Goal: Submit feedback/report problem: Submit feedback/report problem

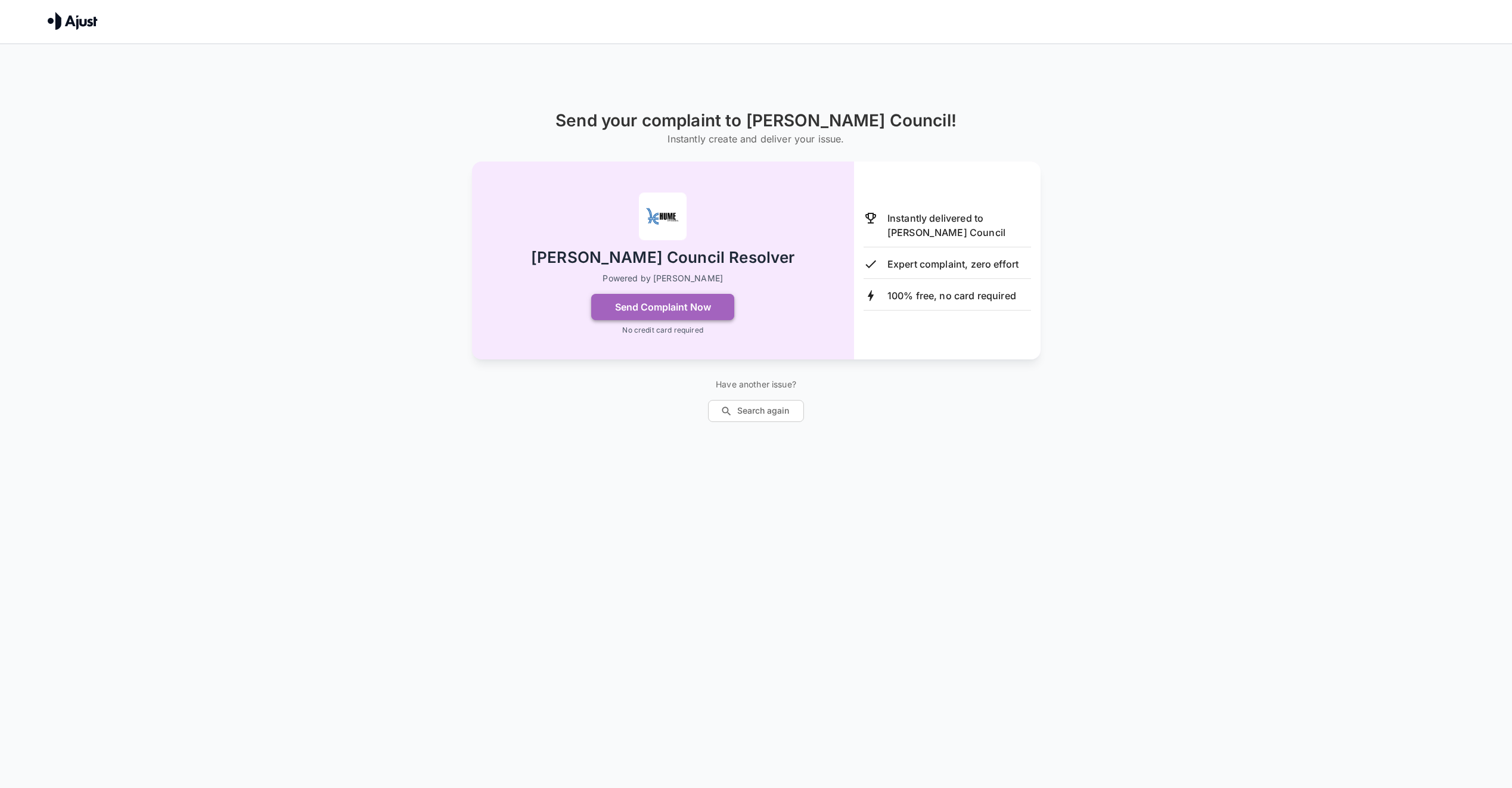
click at [672, 311] on button "Send Complaint Now" at bounding box center [663, 307] width 143 height 26
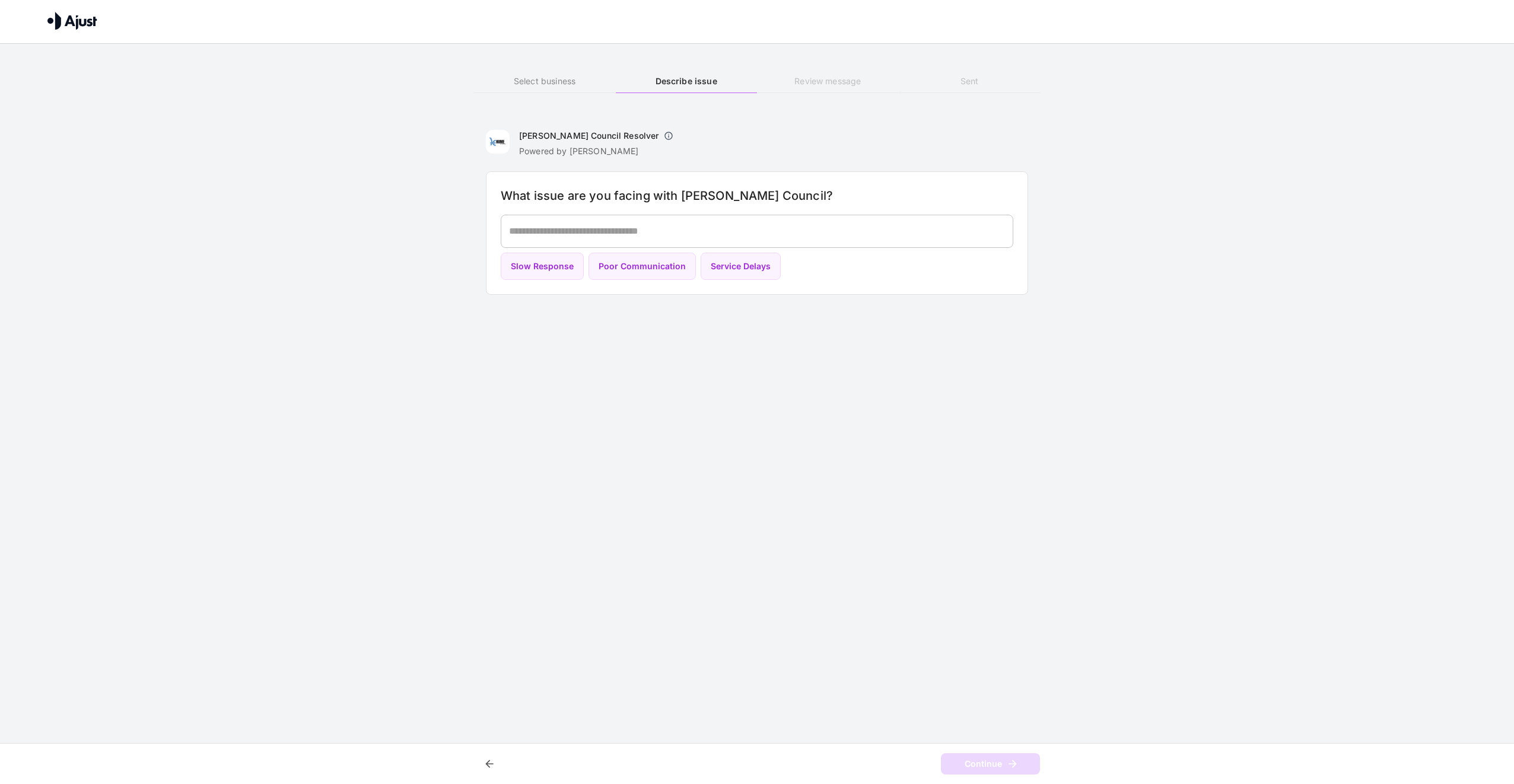
click at [589, 238] on textarea at bounding box center [757, 231] width 496 height 14
click at [628, 272] on button "Poor Communication" at bounding box center [643, 266] width 108 height 28
click at [525, 267] on button "Slow Response" at bounding box center [543, 266] width 83 height 28
click at [624, 264] on button "Poor Communication" at bounding box center [643, 266] width 108 height 28
type textarea "**********"
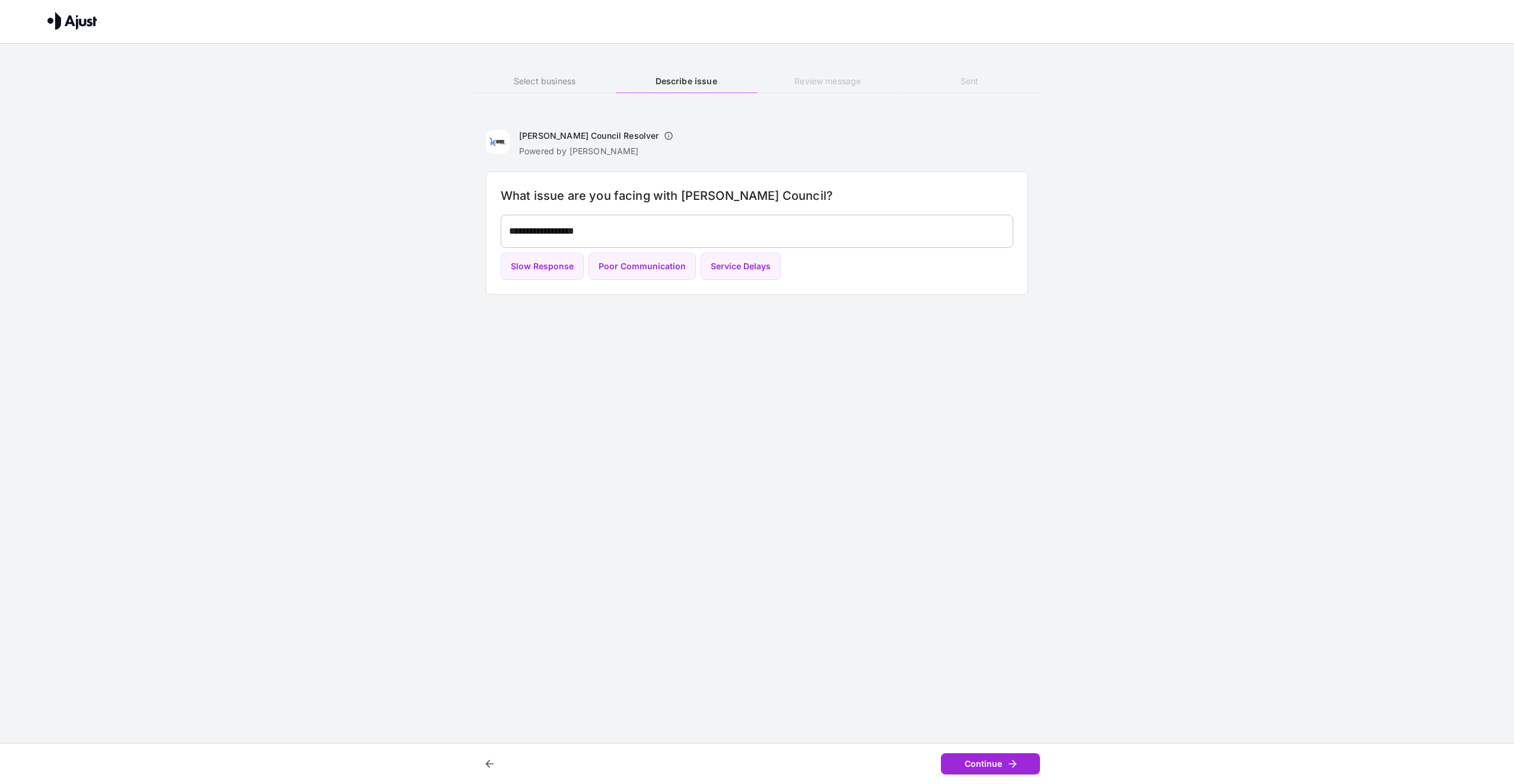
click at [1004, 756] on button "Continue" at bounding box center [990, 764] width 99 height 22
click at [524, 218] on div "* ​" at bounding box center [757, 231] width 513 height 33
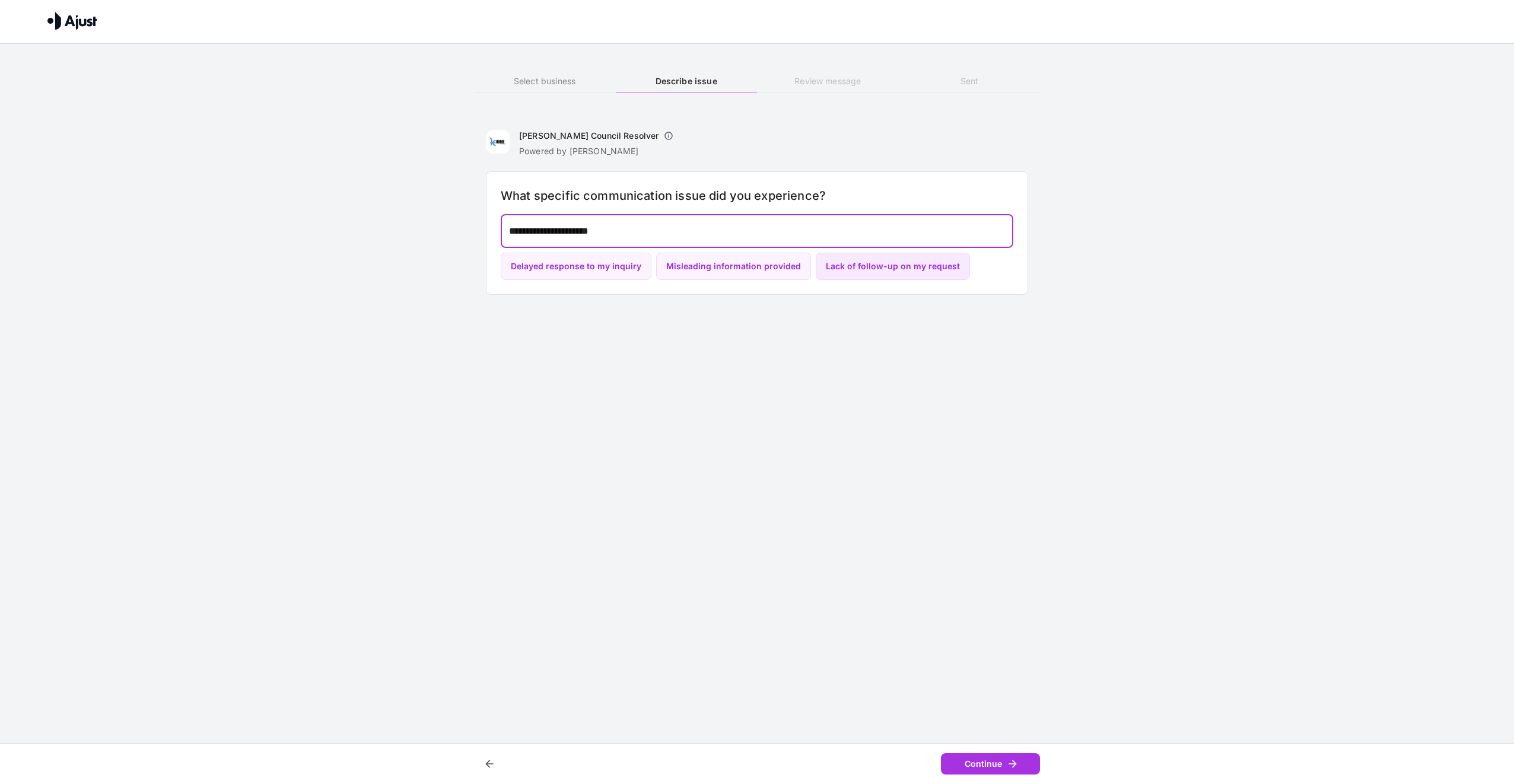
click at [893, 265] on button "Lack of follow-up on my request" at bounding box center [892, 266] width 155 height 28
type textarea "**********"
click at [1005, 755] on button "Continue" at bounding box center [990, 764] width 99 height 22
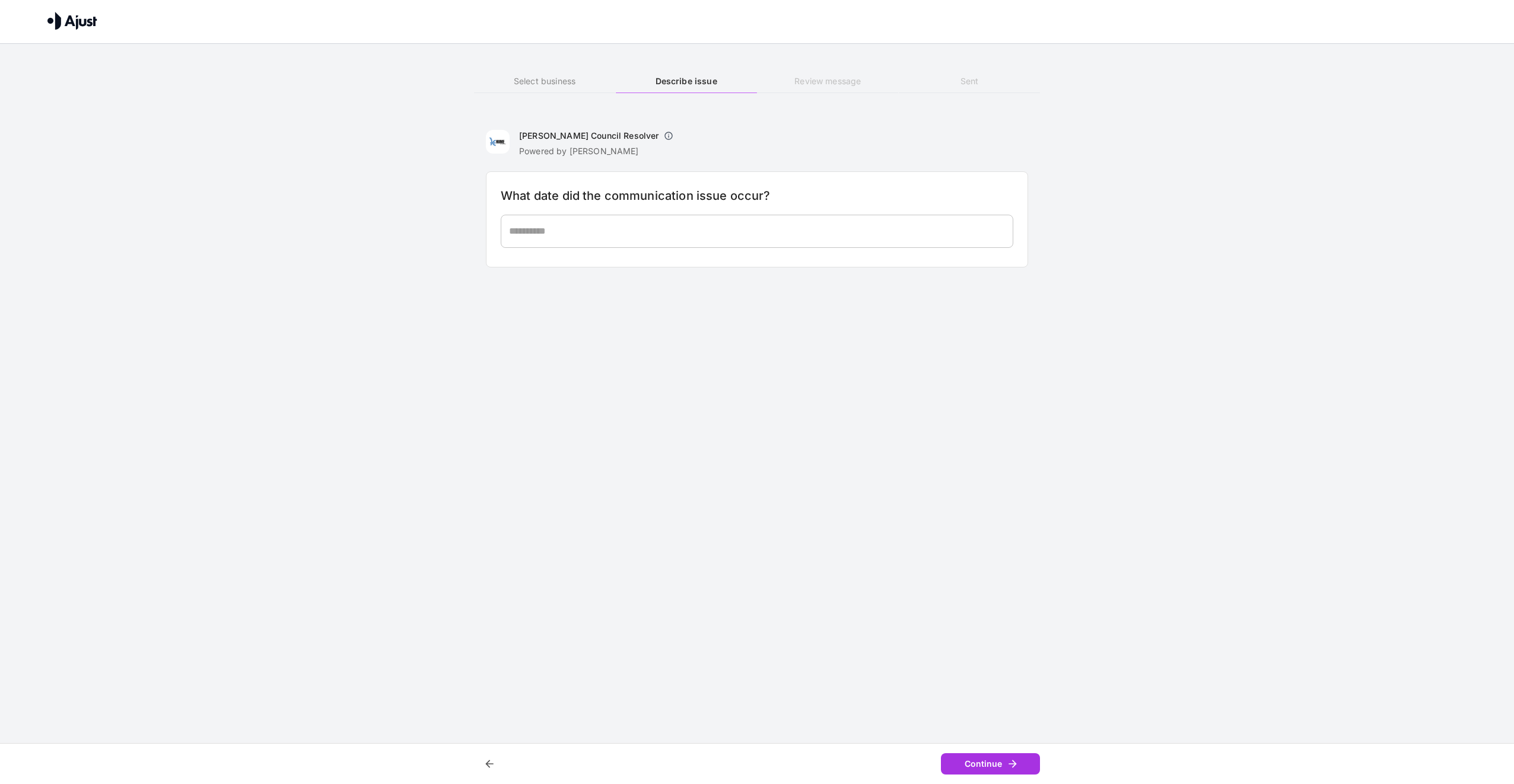
click at [551, 233] on textarea at bounding box center [757, 231] width 496 height 14
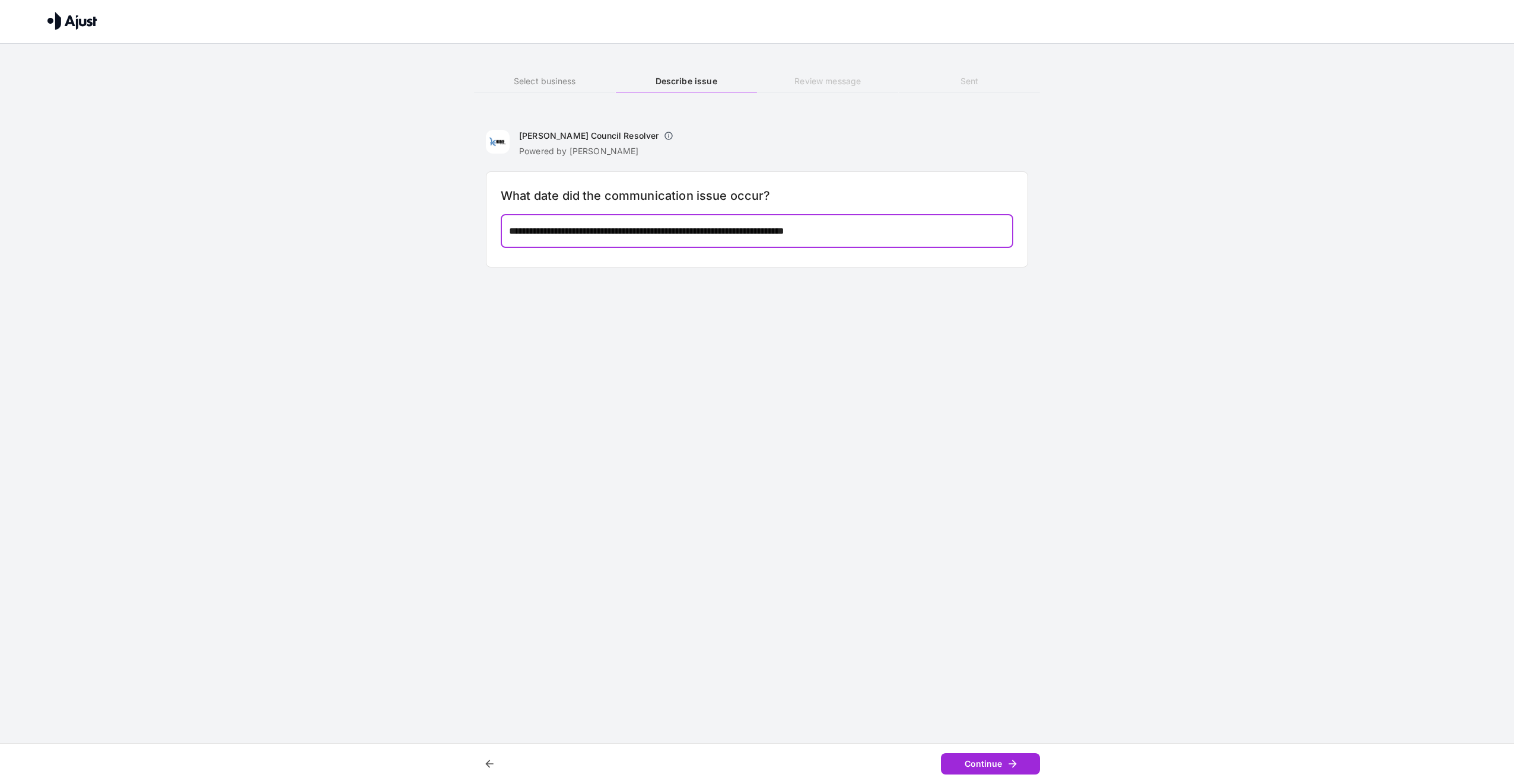
type textarea "**********"
click at [993, 764] on button "Continue" at bounding box center [990, 764] width 99 height 22
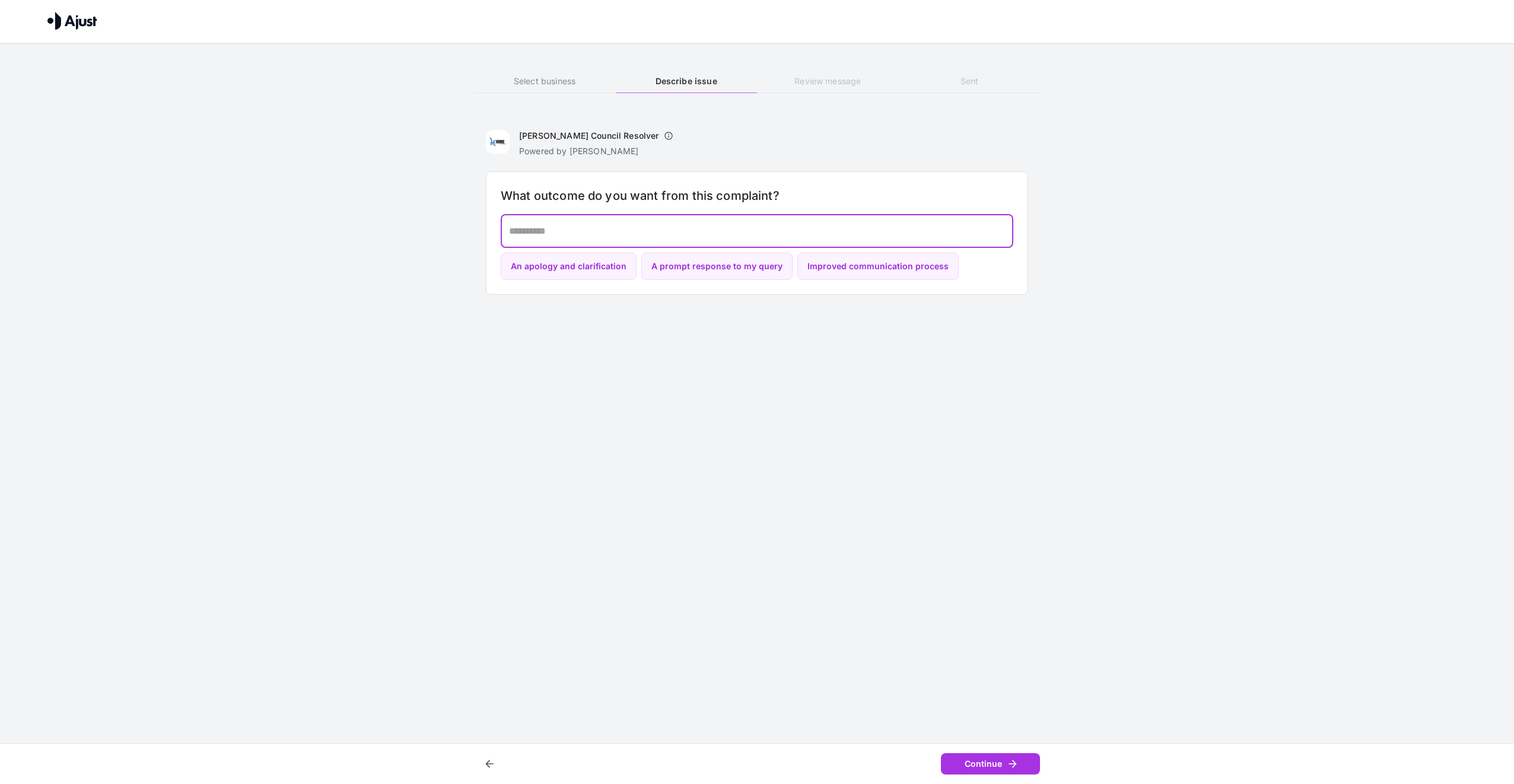
click at [616, 225] on textarea at bounding box center [757, 231] width 496 height 14
click at [540, 274] on button "An apology and clarification" at bounding box center [569, 266] width 136 height 28
click at [867, 263] on button "Improved communication process" at bounding box center [877, 266] width 161 height 28
type textarea "**********"
click at [986, 763] on button "Continue" at bounding box center [990, 764] width 99 height 22
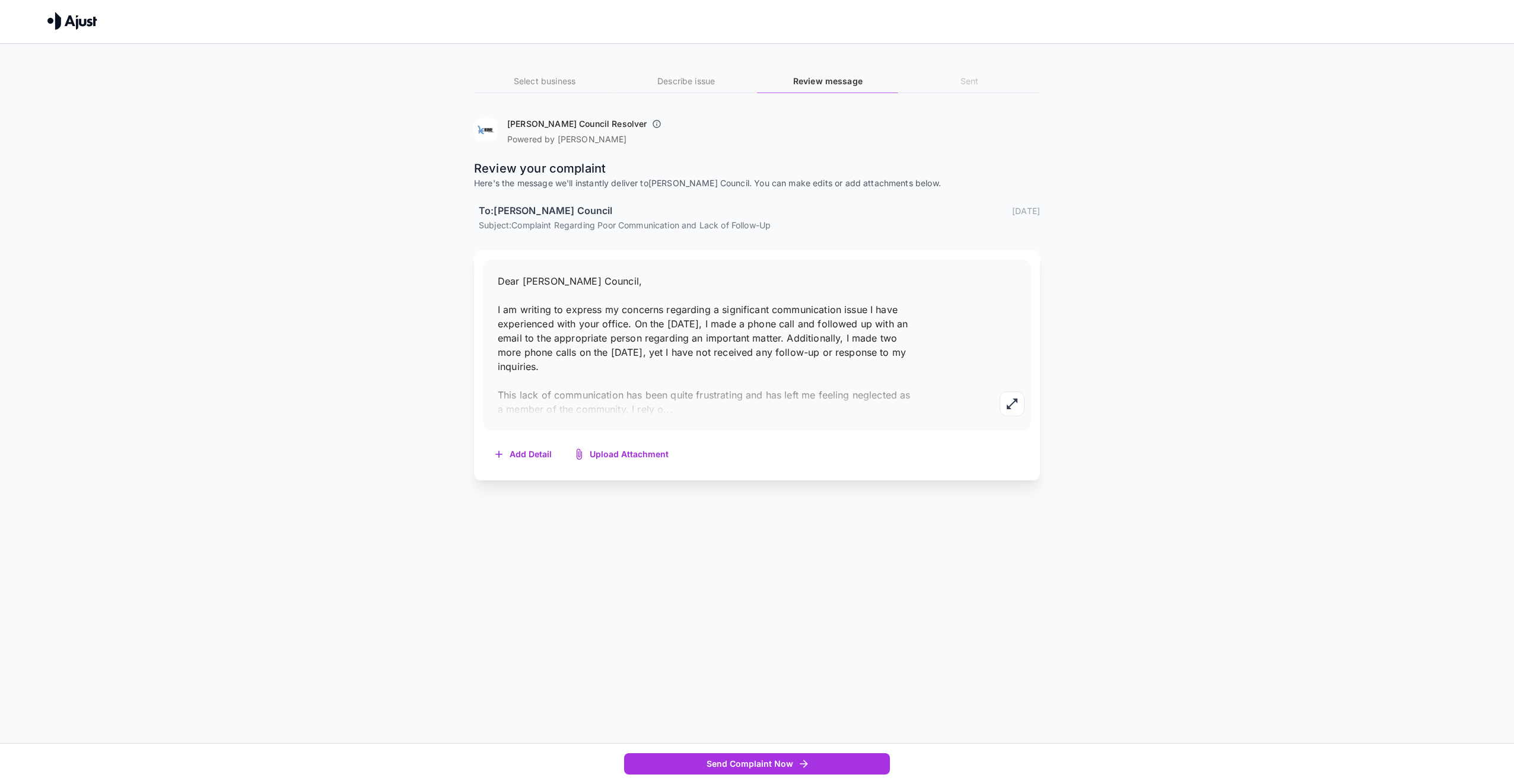
click at [878, 356] on span "Dear [PERSON_NAME] Council, I am writing to express my concerns regarding a sig…" at bounding box center [704, 345] width 413 height 140
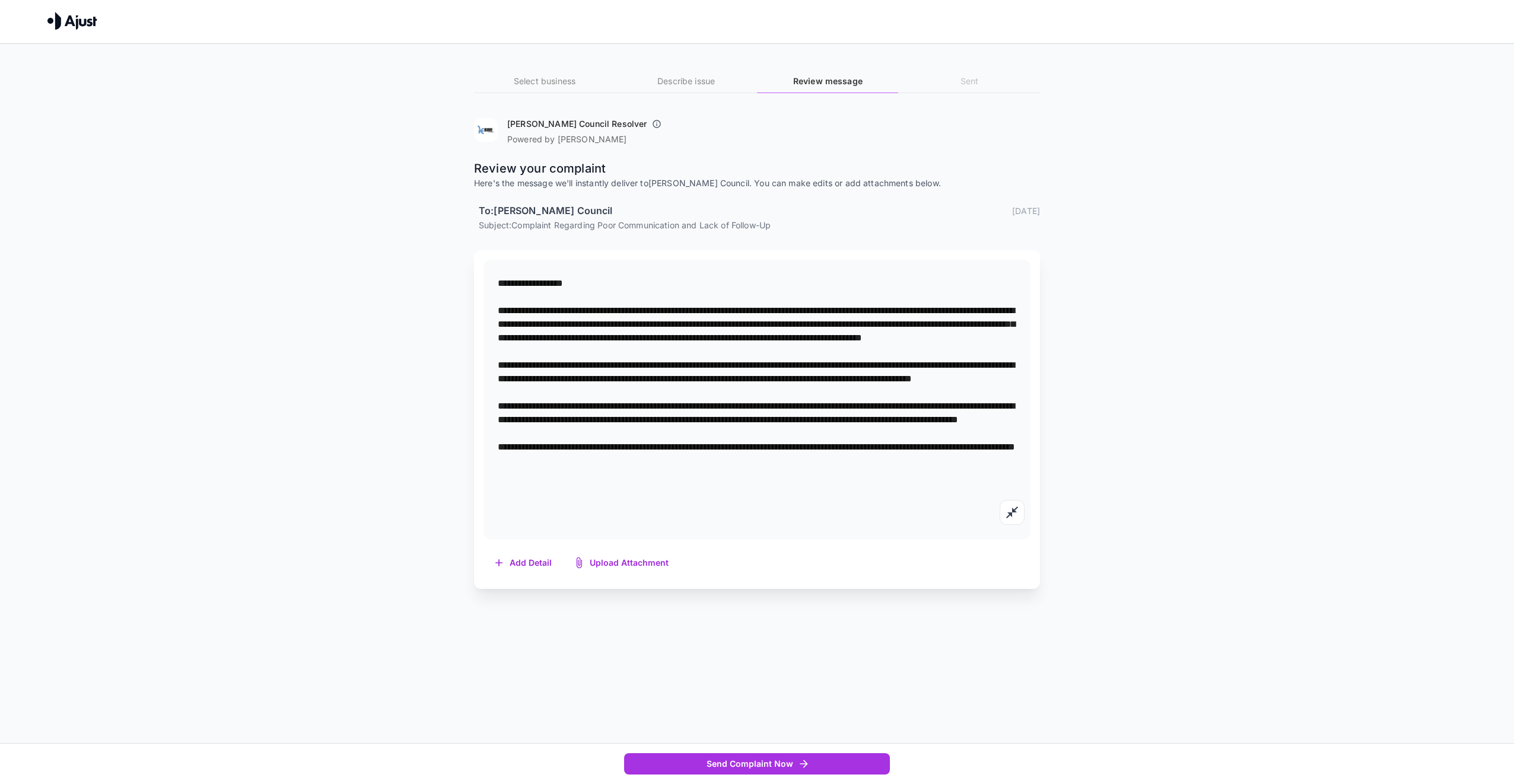
click at [522, 350] on textarea at bounding box center [757, 399] width 519 height 246
click at [581, 343] on textarea at bounding box center [757, 399] width 519 height 246
click at [580, 340] on textarea at bounding box center [757, 399] width 519 height 246
click at [827, 353] on textarea at bounding box center [757, 399] width 519 height 246
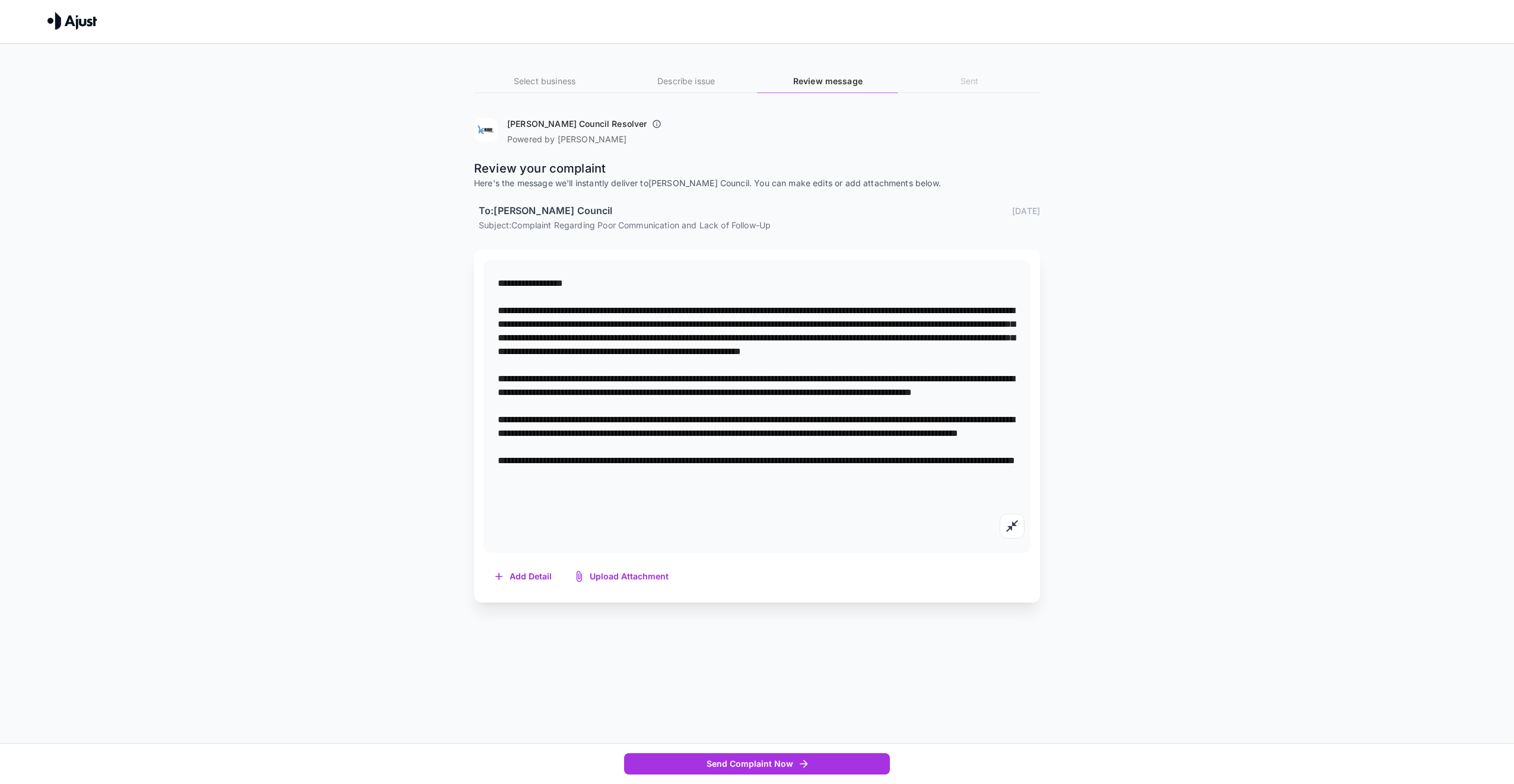
drag, startPoint x: 640, startPoint y: 366, endPoint x: 649, endPoint y: 367, distance: 9.1
click at [641, 366] on textarea at bounding box center [757, 406] width 519 height 259
drag, startPoint x: 740, startPoint y: 376, endPoint x: 784, endPoint y: 376, distance: 44.0
click at [784, 376] on textarea at bounding box center [757, 406] width 519 height 259
click at [788, 372] on textarea at bounding box center [757, 406] width 519 height 259
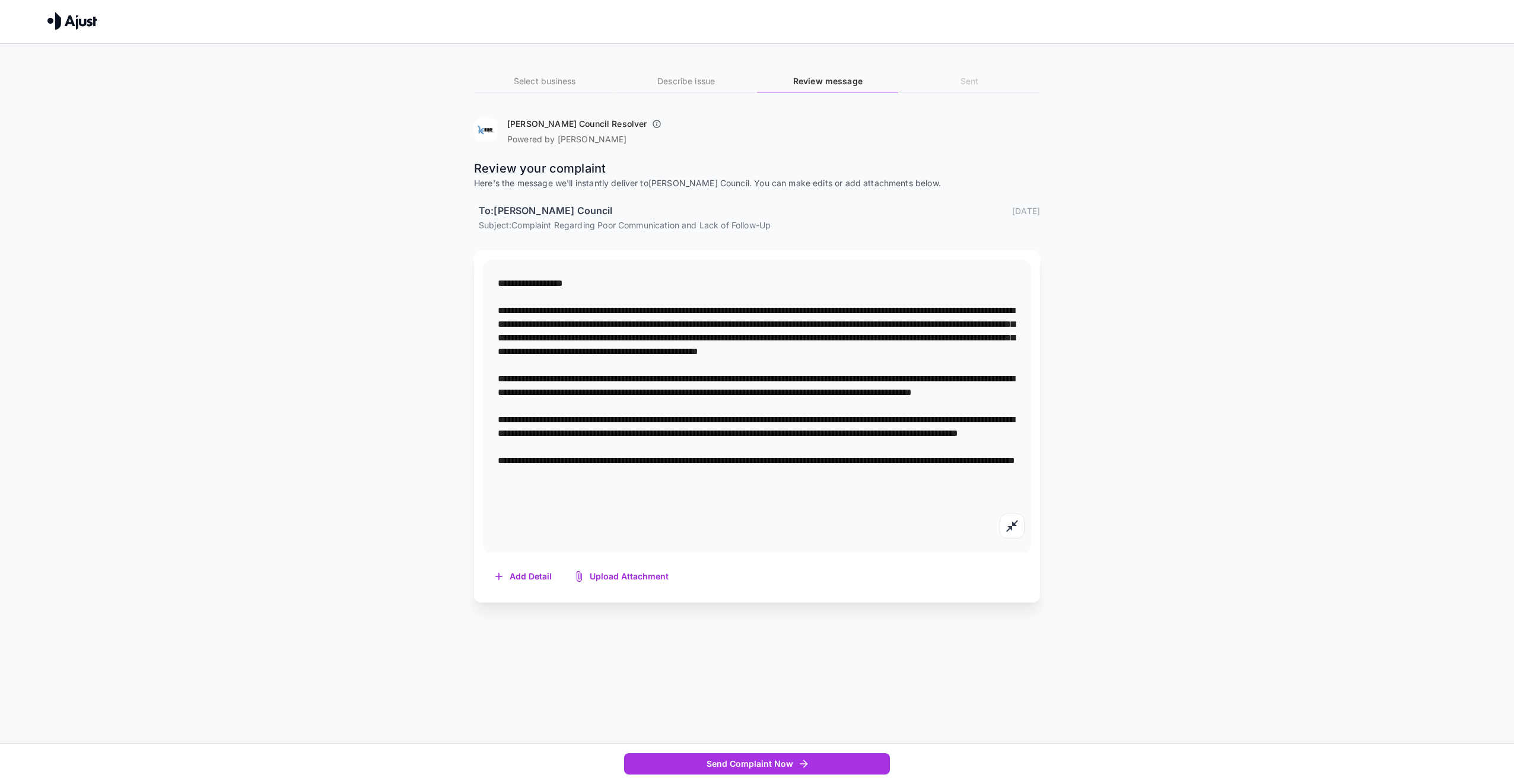
drag, startPoint x: 824, startPoint y: 346, endPoint x: 873, endPoint y: 355, distance: 49.8
click at [824, 346] on textarea at bounding box center [757, 406] width 519 height 259
click at [934, 349] on textarea at bounding box center [757, 406] width 519 height 259
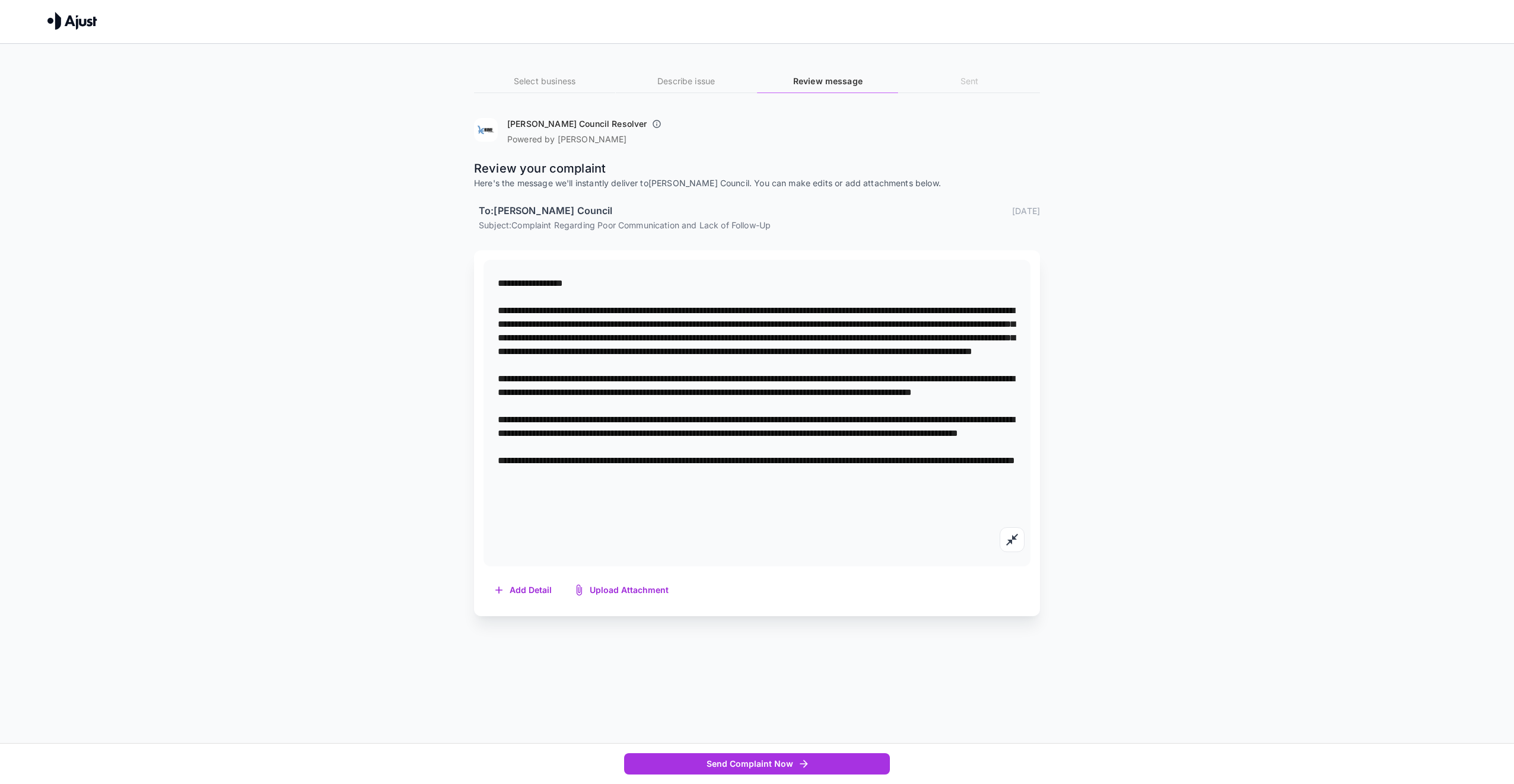
drag, startPoint x: 571, startPoint y: 353, endPoint x: 575, endPoint y: 381, distance: 28.3
click at [555, 387] on textarea at bounding box center [757, 412] width 519 height 273
drag, startPoint x: 768, startPoint y: 361, endPoint x: 779, endPoint y: 363, distance: 11.2
click at [768, 361] on textarea at bounding box center [757, 412] width 519 height 273
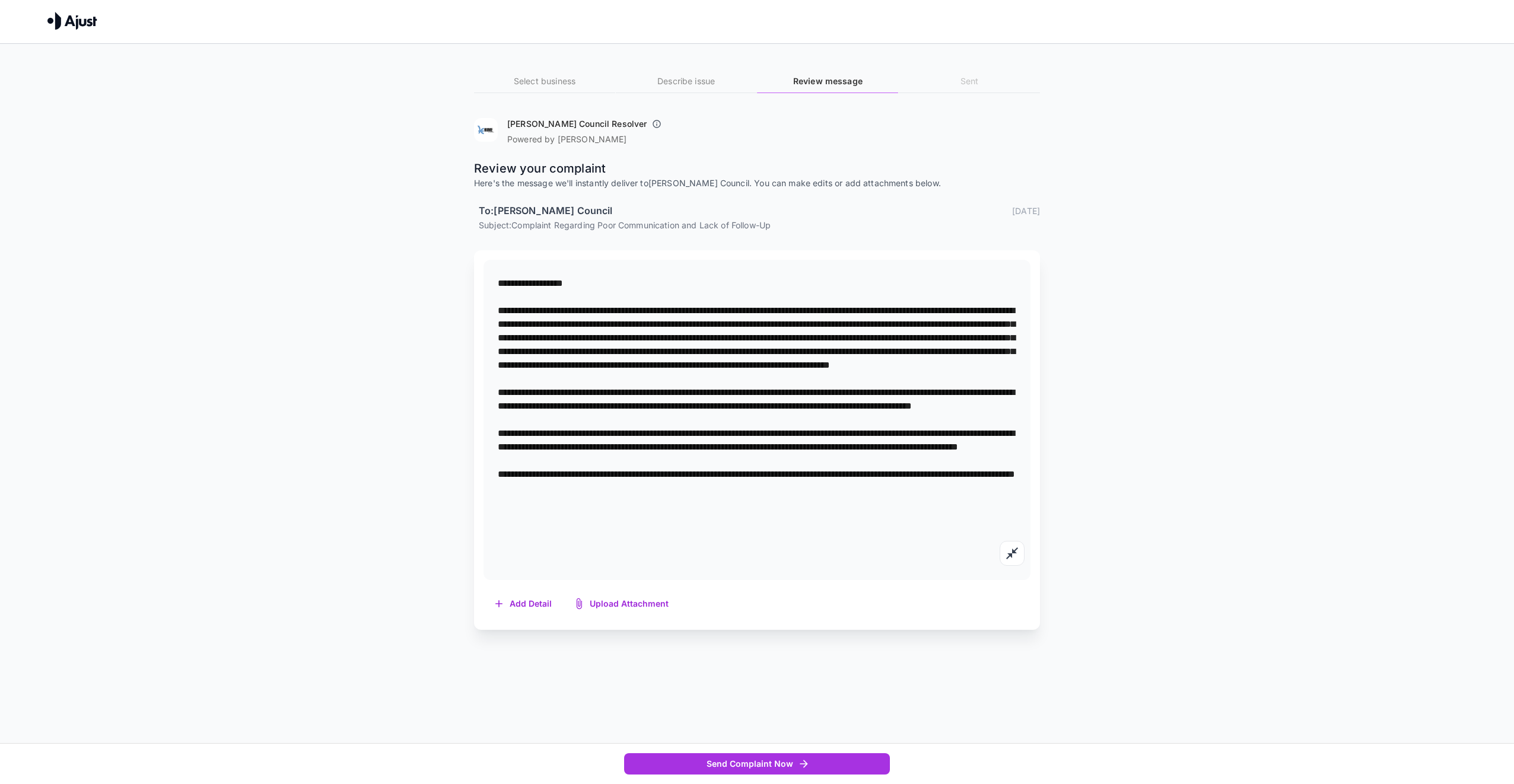
click at [498, 343] on textarea at bounding box center [757, 419] width 519 height 287
click at [764, 361] on textarea at bounding box center [757, 419] width 519 height 287
click at [856, 358] on textarea at bounding box center [757, 419] width 519 height 287
click at [931, 362] on textarea at bounding box center [757, 419] width 519 height 287
drag, startPoint x: 782, startPoint y: 378, endPoint x: 823, endPoint y: 395, distance: 44.4
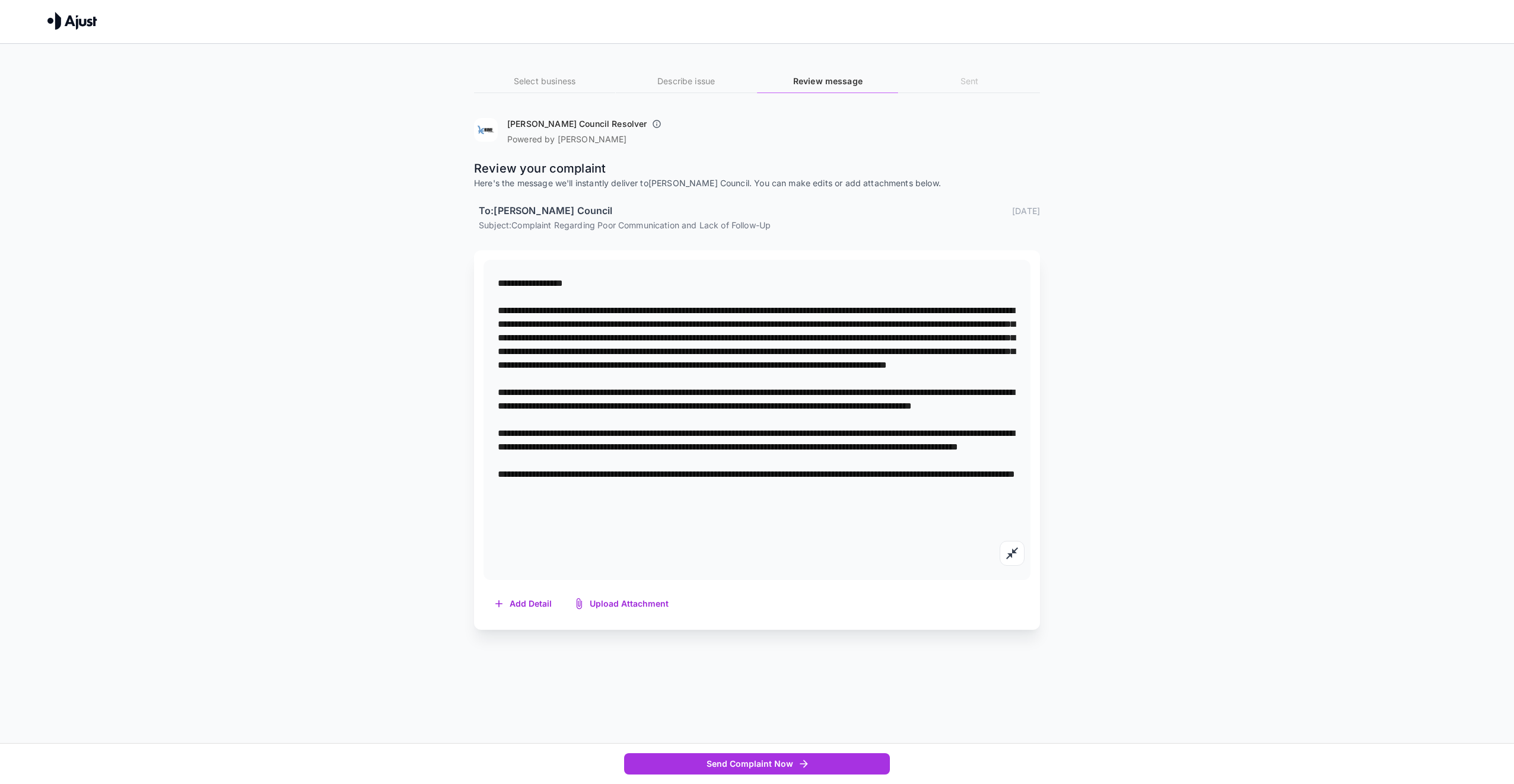
click at [823, 395] on textarea at bounding box center [757, 419] width 519 height 287
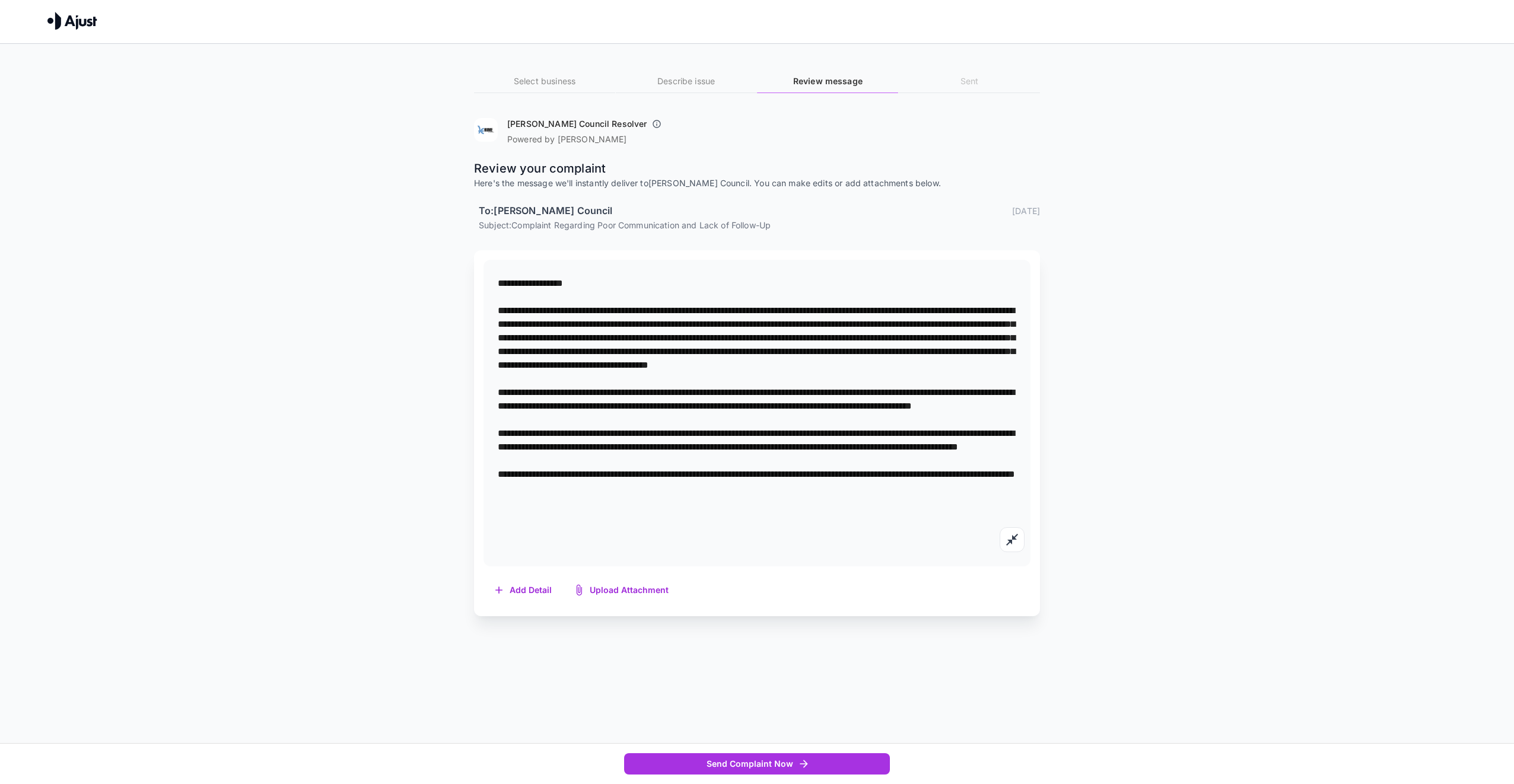
drag, startPoint x: 498, startPoint y: 436, endPoint x: 731, endPoint y: 436, distance: 233.0
click at [731, 436] on textarea at bounding box center [757, 412] width 519 height 273
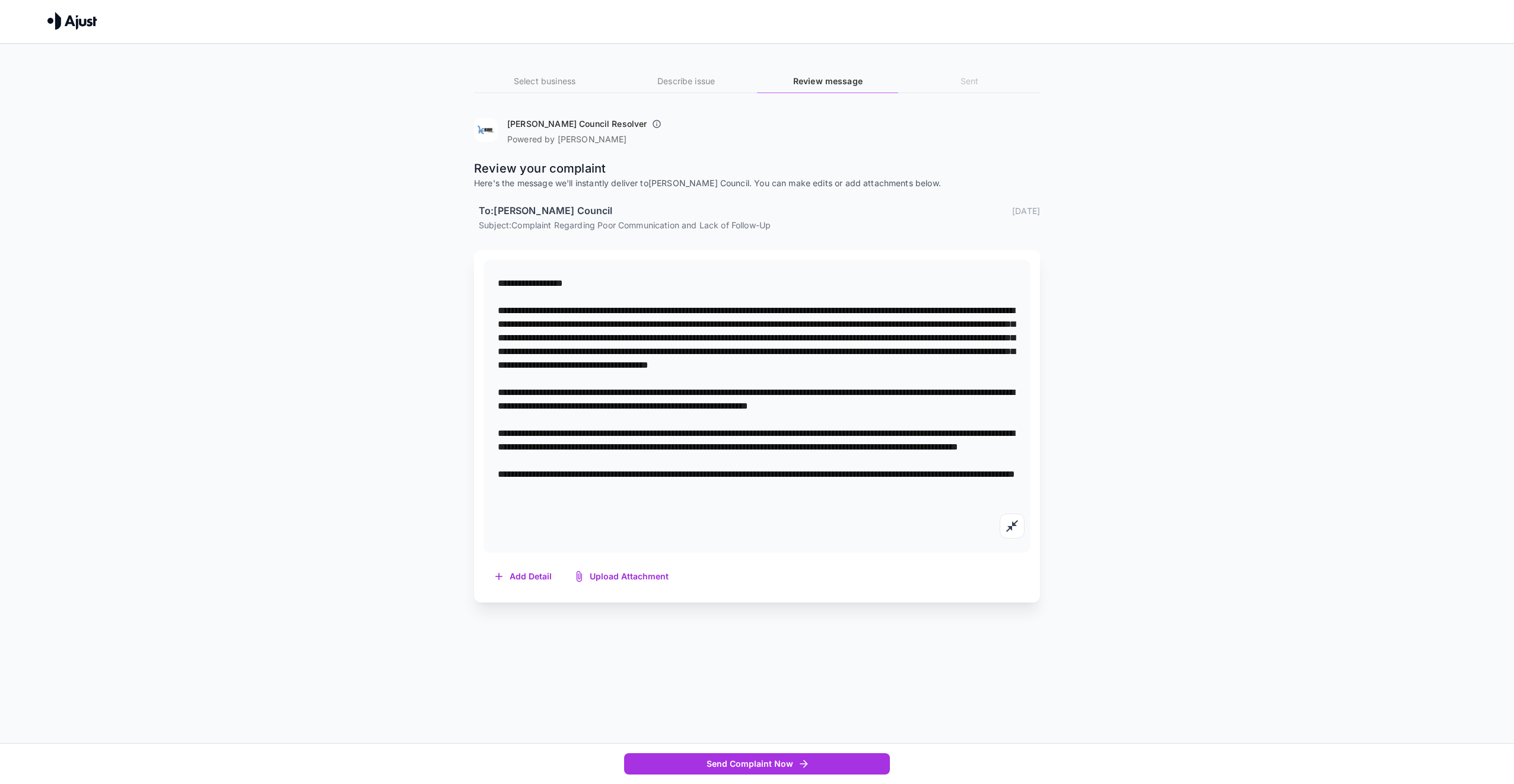
click at [637, 457] on textarea at bounding box center [757, 406] width 519 height 259
click at [1002, 421] on textarea at bounding box center [757, 406] width 519 height 259
click at [529, 529] on textarea at bounding box center [757, 412] width 519 height 273
drag, startPoint x: 497, startPoint y: 468, endPoint x: 690, endPoint y: 487, distance: 193.9
click at [690, 487] on div "*" at bounding box center [757, 413] width 547 height 307
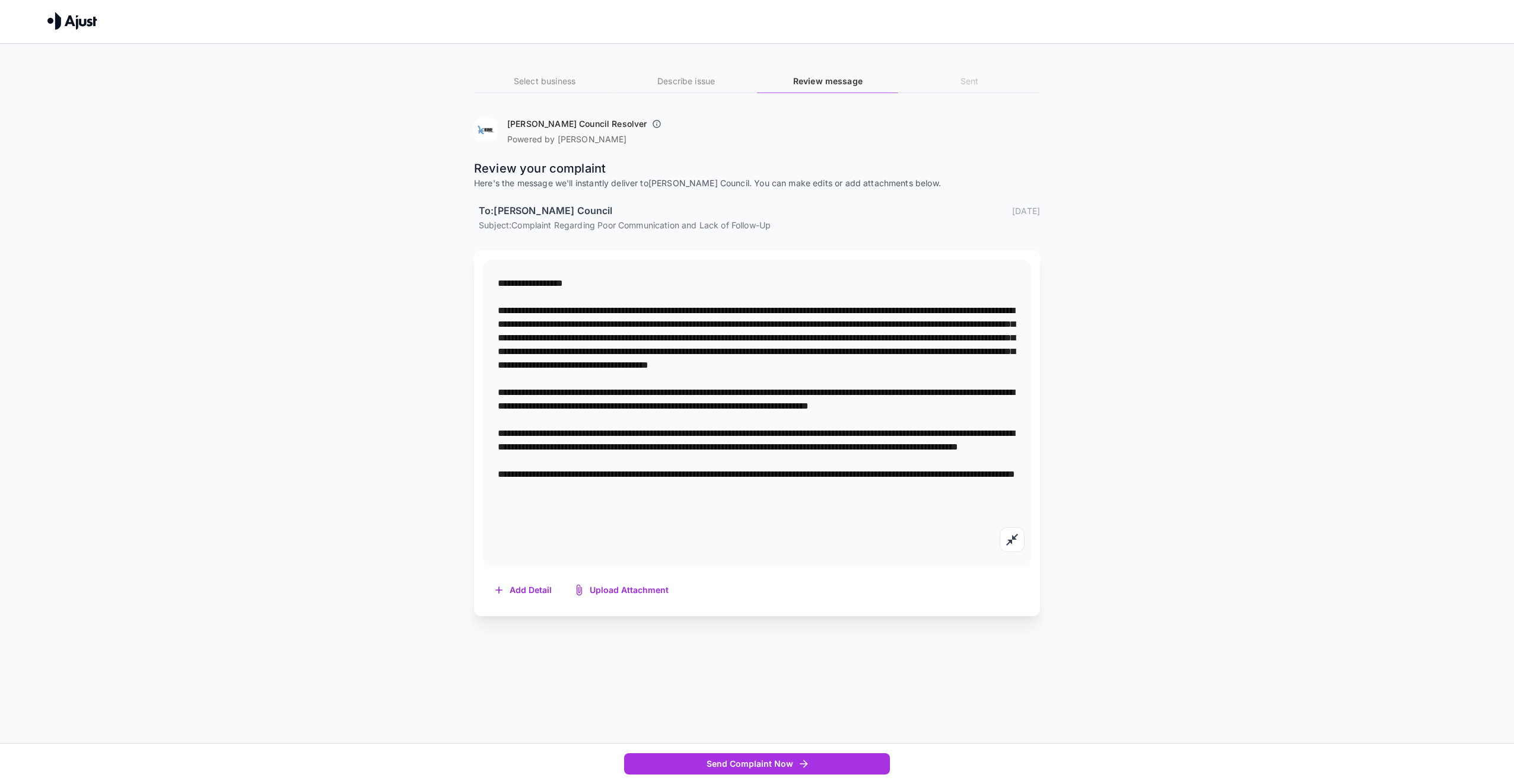
click at [611, 466] on textarea at bounding box center [757, 412] width 519 height 273
drag, startPoint x: 499, startPoint y: 458, endPoint x: 755, endPoint y: 488, distance: 257.8
click at [755, 488] on textarea at bounding box center [757, 412] width 519 height 273
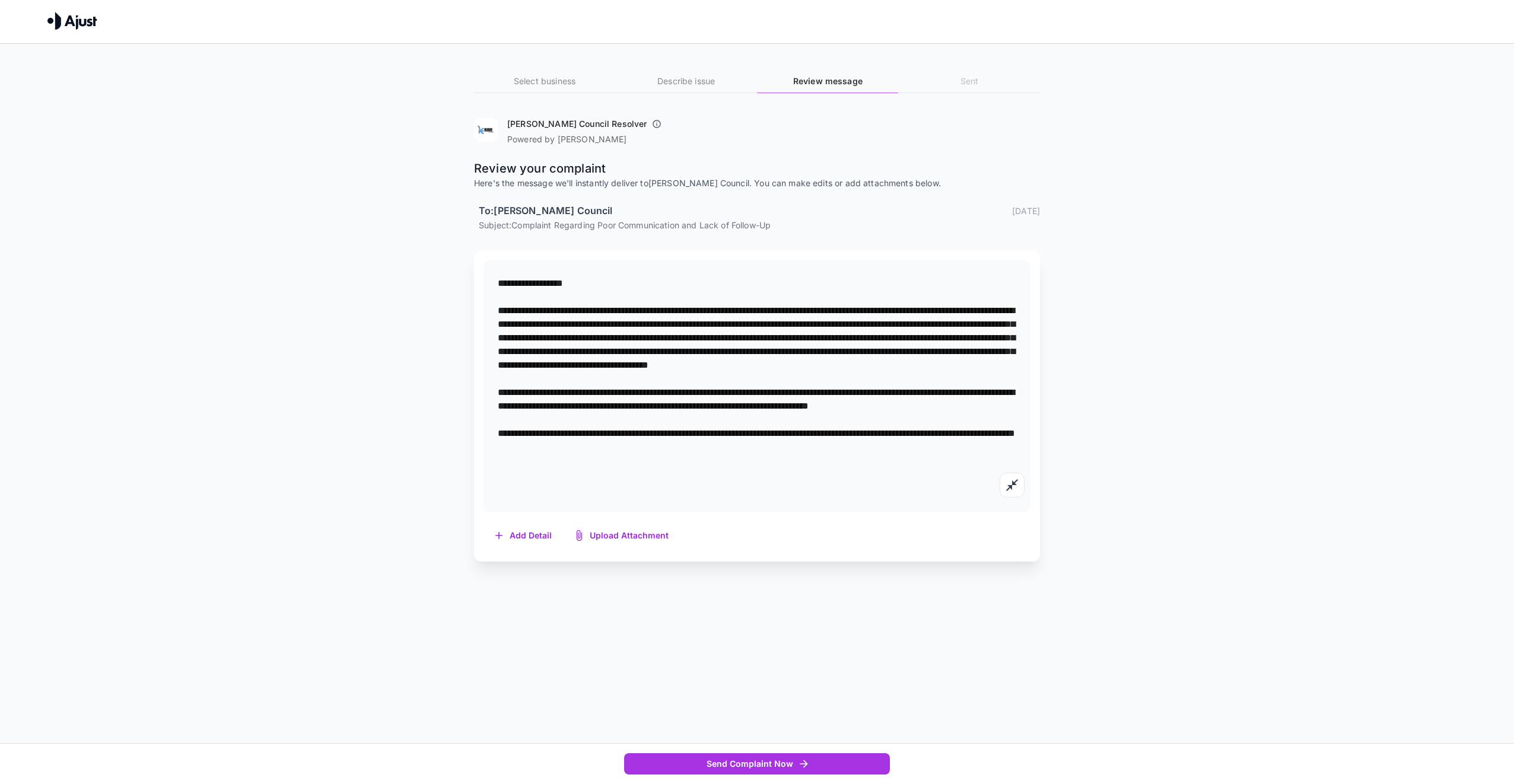
click at [930, 353] on textarea "**********" at bounding box center [757, 385] width 519 height 218
drag, startPoint x: 509, startPoint y: 355, endPoint x: 408, endPoint y: 346, distance: 101.4
click at [404, 345] on div "Select business Describe issue Review message Sent [PERSON_NAME] Council Resolv…" at bounding box center [757, 302] width 712 height 518
click at [603, 366] on textarea at bounding box center [757, 385] width 519 height 218
drag, startPoint x: 795, startPoint y: 361, endPoint x: 818, endPoint y: 363, distance: 23.1
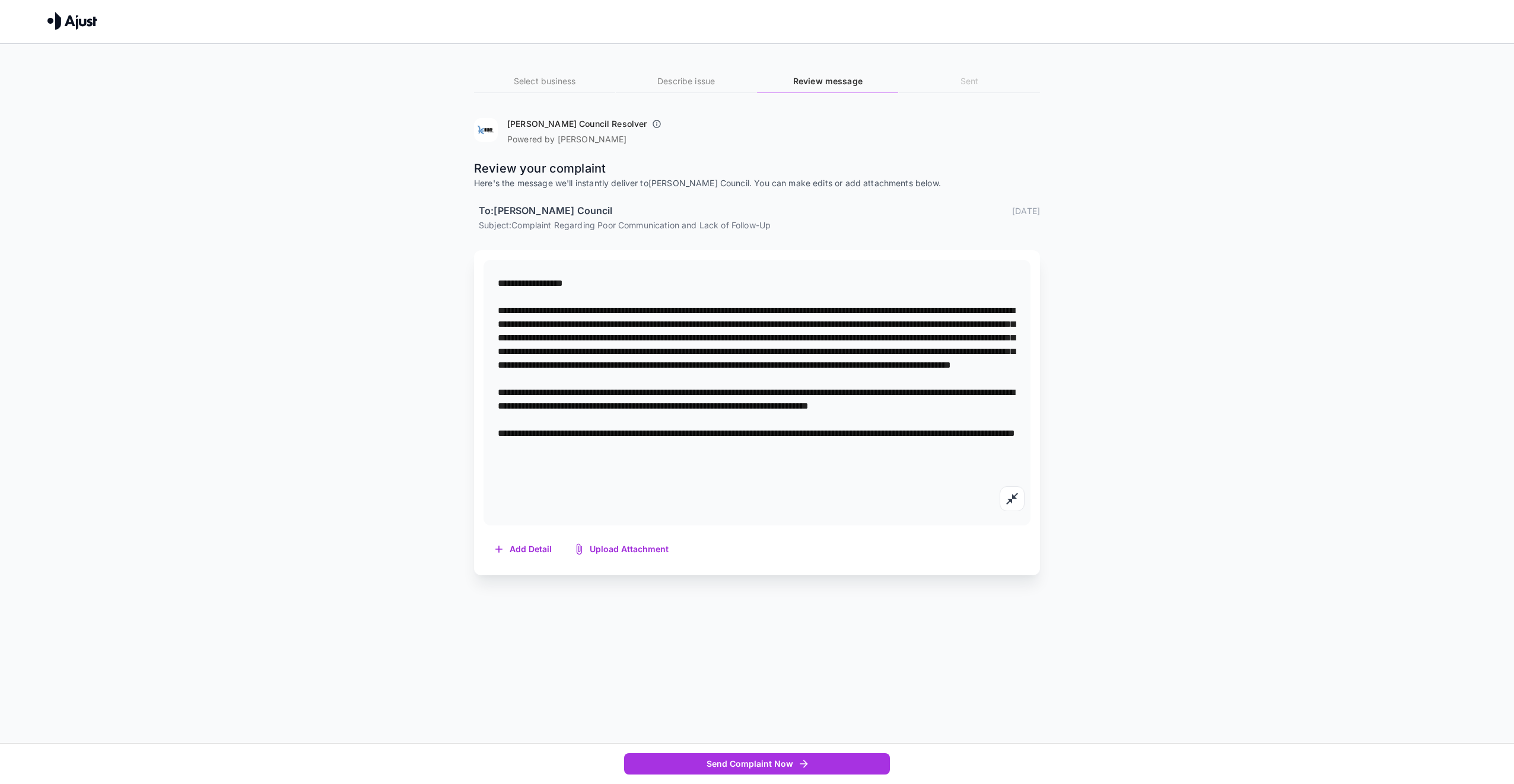
click at [796, 361] on textarea at bounding box center [757, 392] width 519 height 232
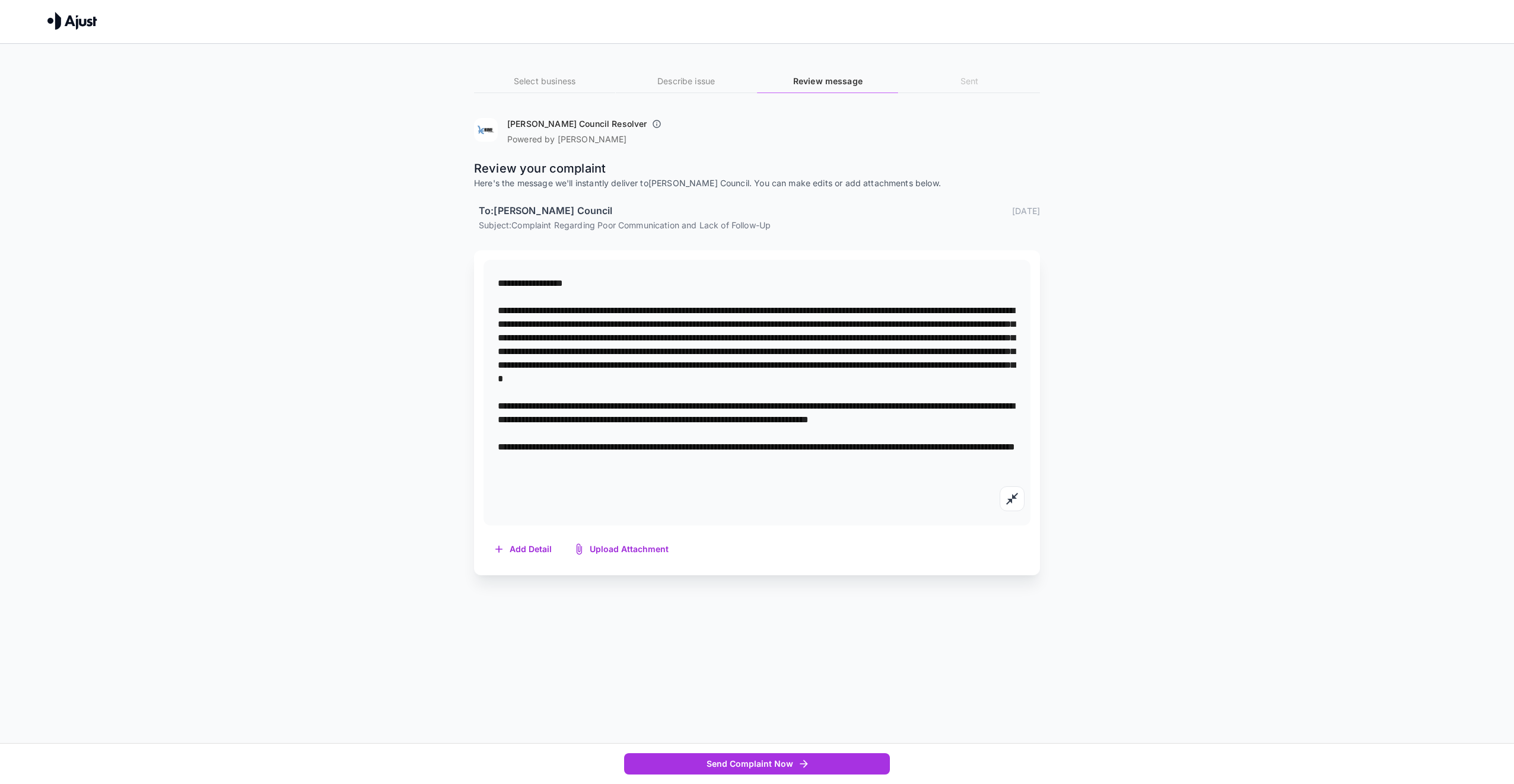
click at [613, 382] on textarea at bounding box center [757, 392] width 519 height 232
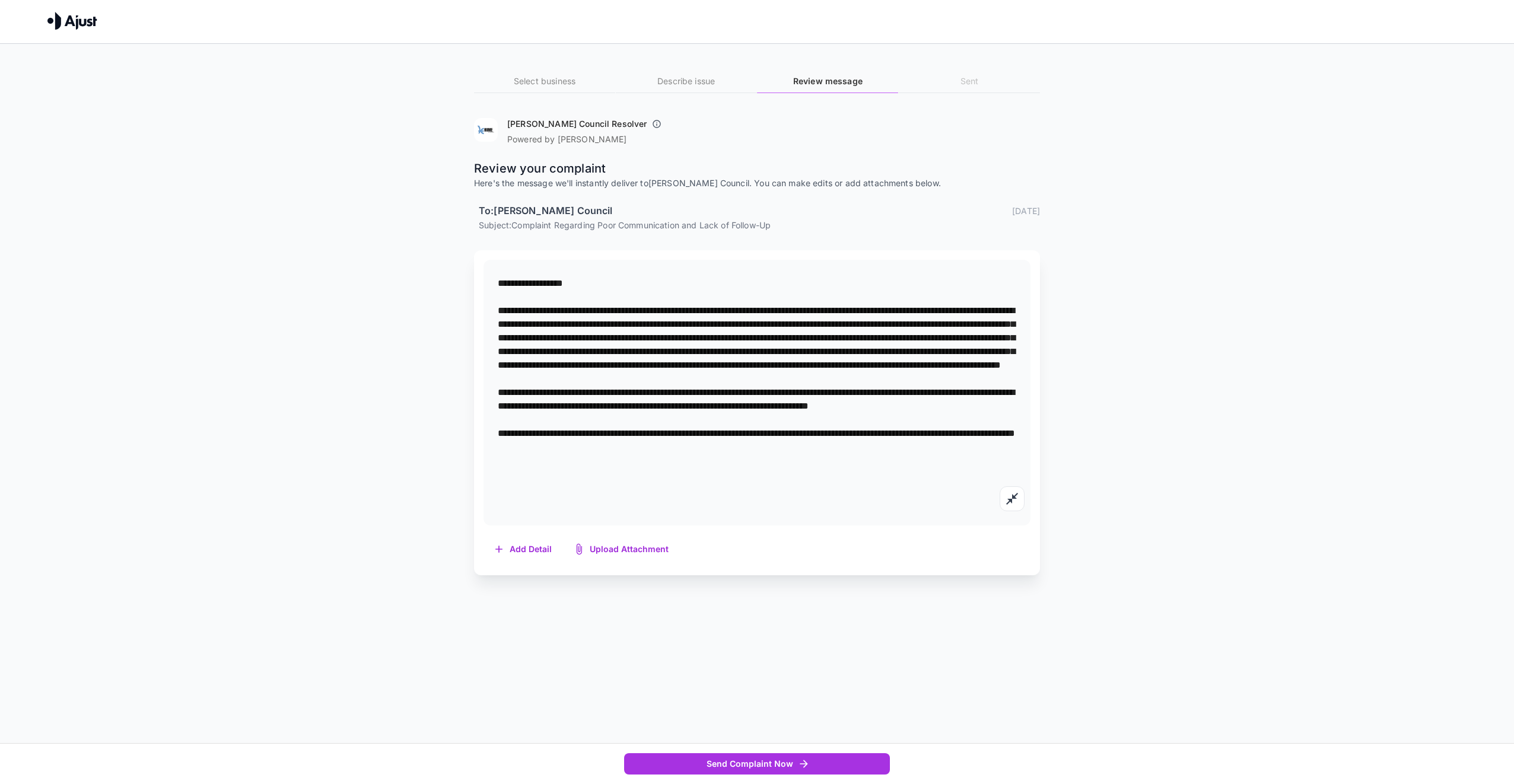
drag, startPoint x: 896, startPoint y: 385, endPoint x: 779, endPoint y: 524, distance: 181.7
click at [777, 601] on div "Select business Describe issue Review message Sent [PERSON_NAME] Council Resolv…" at bounding box center [757, 333] width 1514 height 579
drag, startPoint x: 703, startPoint y: 390, endPoint x: 715, endPoint y: 389, distance: 12.0
click at [715, 389] on textarea at bounding box center [757, 392] width 519 height 232
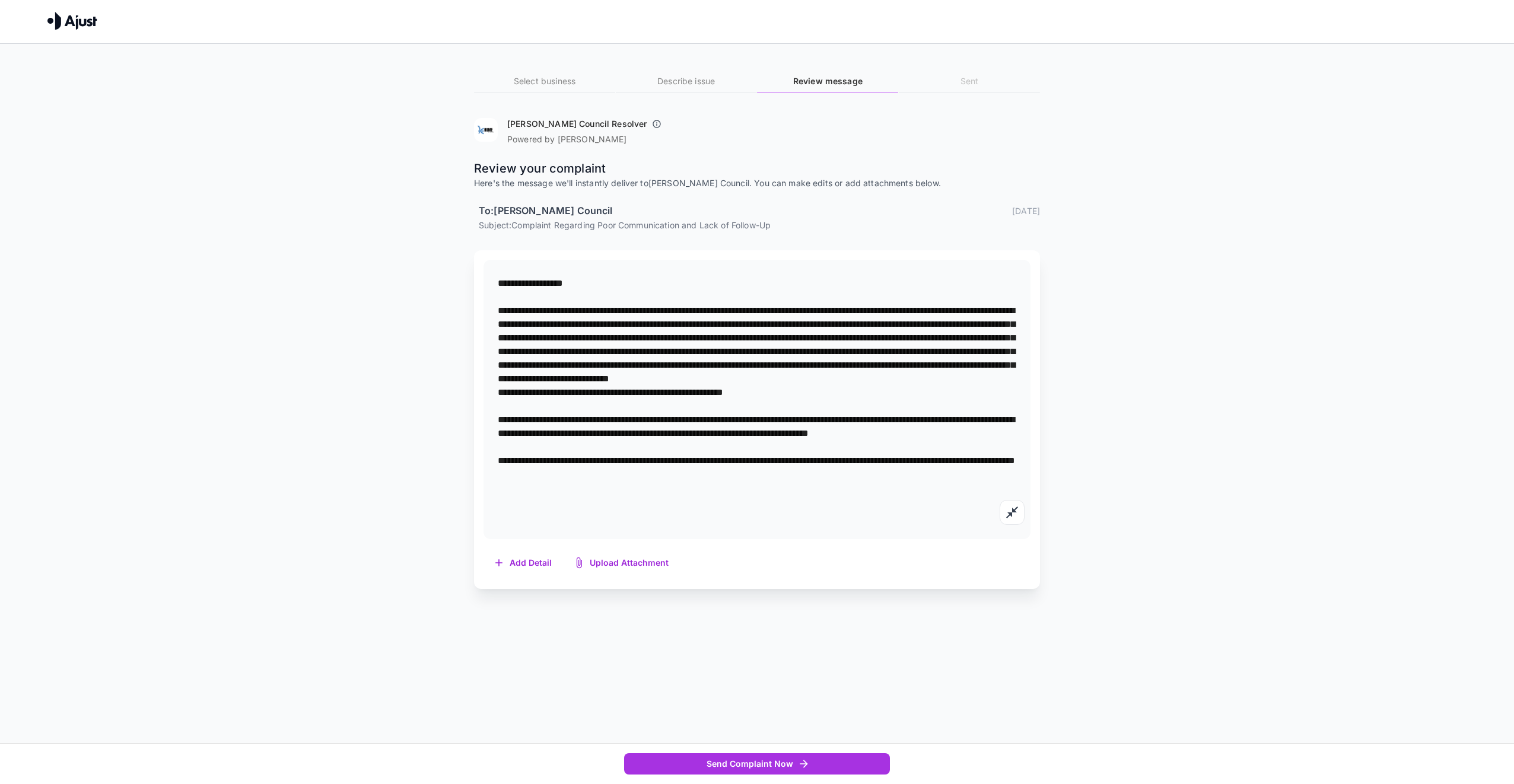
click at [770, 423] on textarea at bounding box center [757, 399] width 519 height 246
drag, startPoint x: 713, startPoint y: 410, endPoint x: 739, endPoint y: 410, distance: 26.0
click at [714, 410] on textarea at bounding box center [757, 399] width 519 height 246
click at [905, 412] on textarea at bounding box center [757, 399] width 519 height 246
click at [958, 413] on textarea at bounding box center [757, 399] width 519 height 246
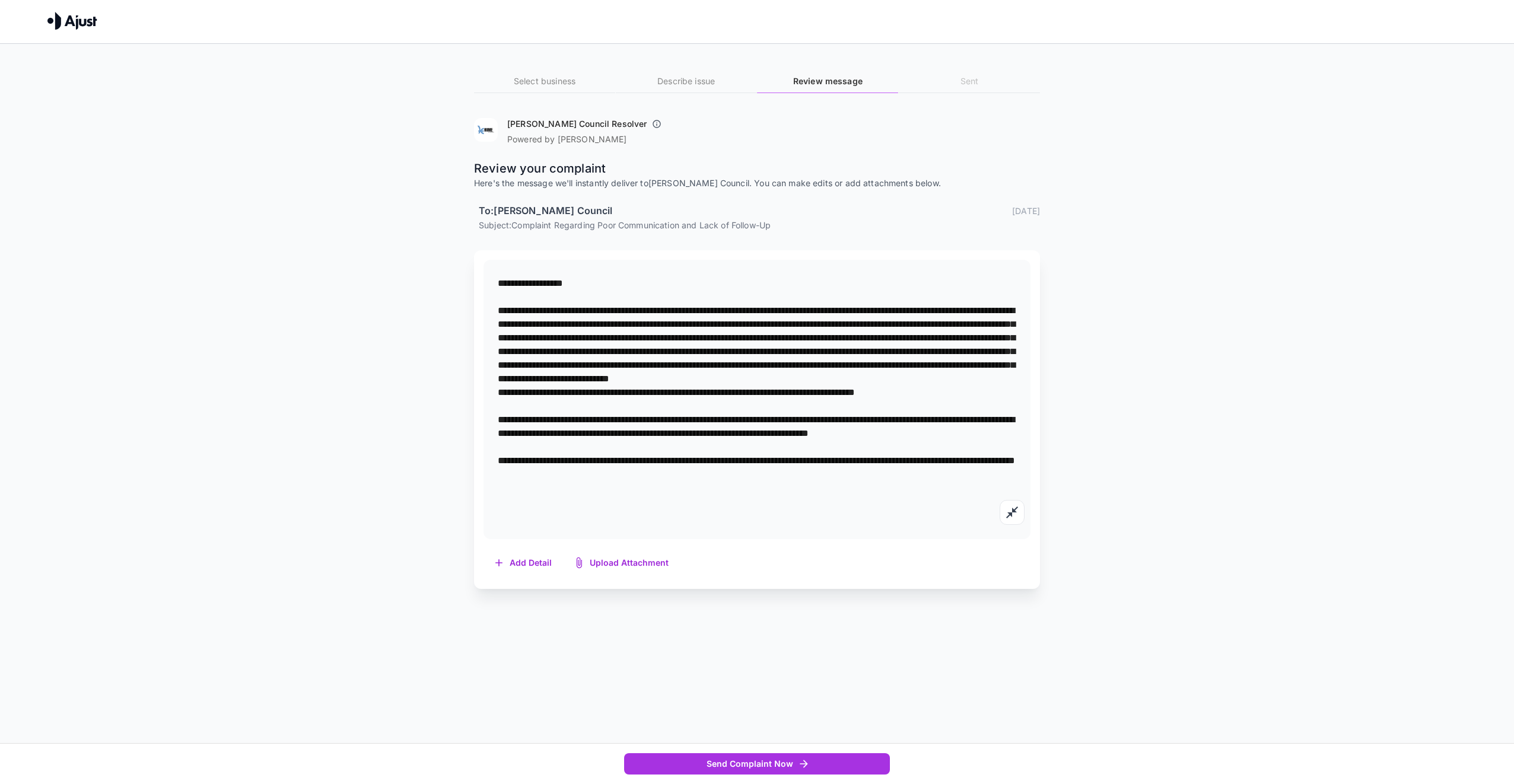
click at [949, 410] on textarea at bounding box center [757, 399] width 519 height 246
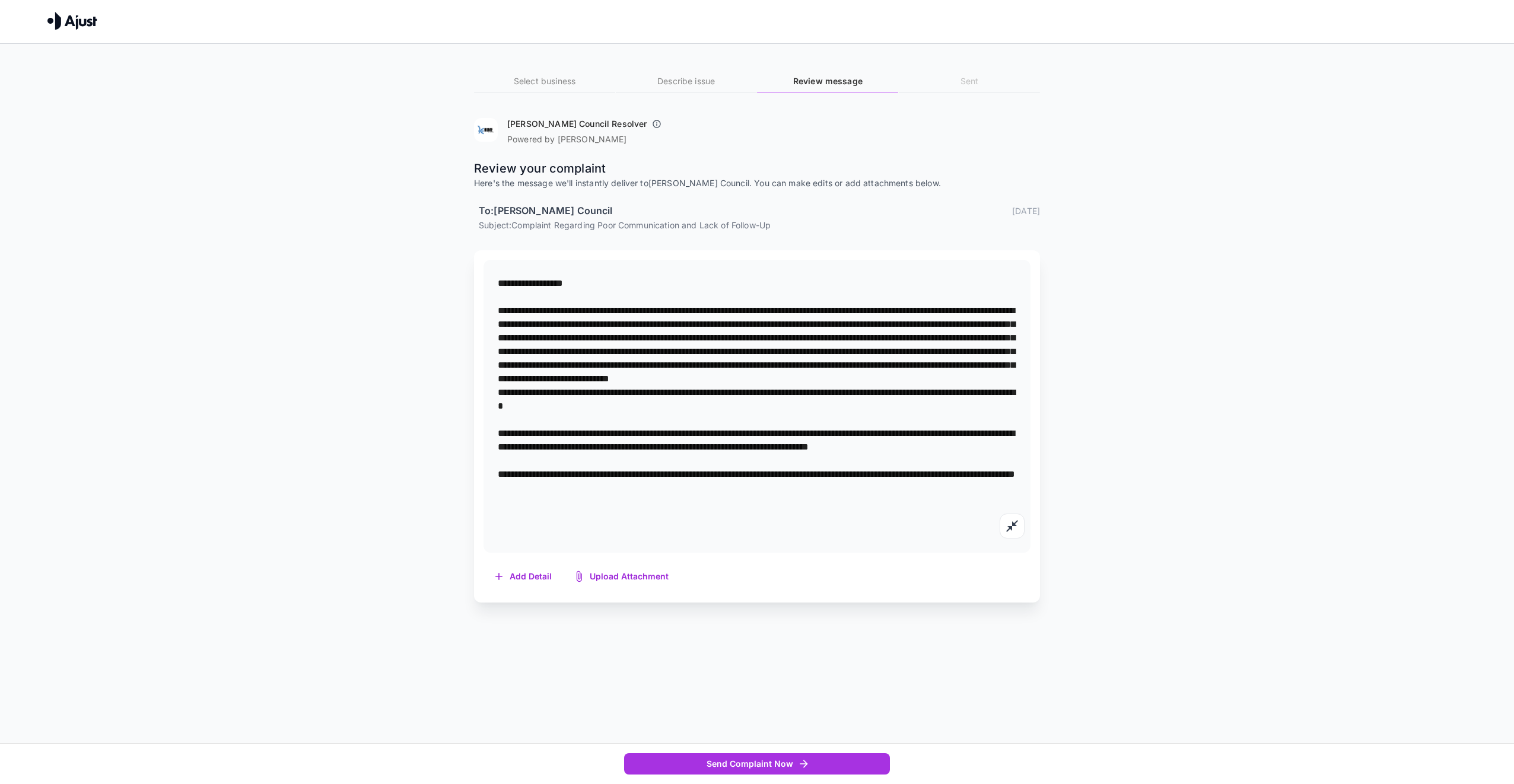
click at [651, 424] on textarea at bounding box center [757, 406] width 519 height 259
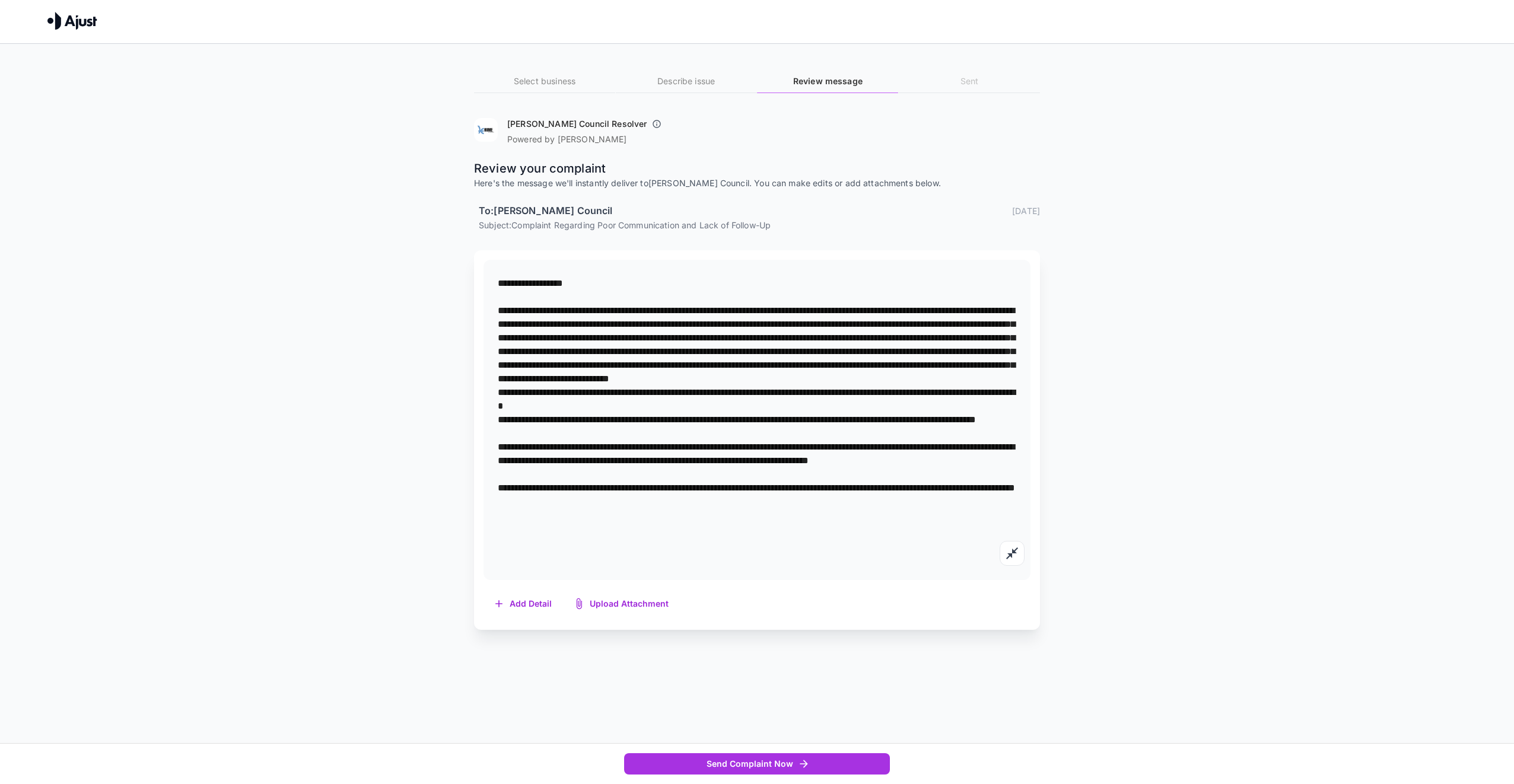
drag, startPoint x: 809, startPoint y: 431, endPoint x: 819, endPoint y: 431, distance: 10.0
click at [811, 431] on textarea at bounding box center [757, 419] width 519 height 287
click at [520, 449] on textarea at bounding box center [757, 419] width 519 height 287
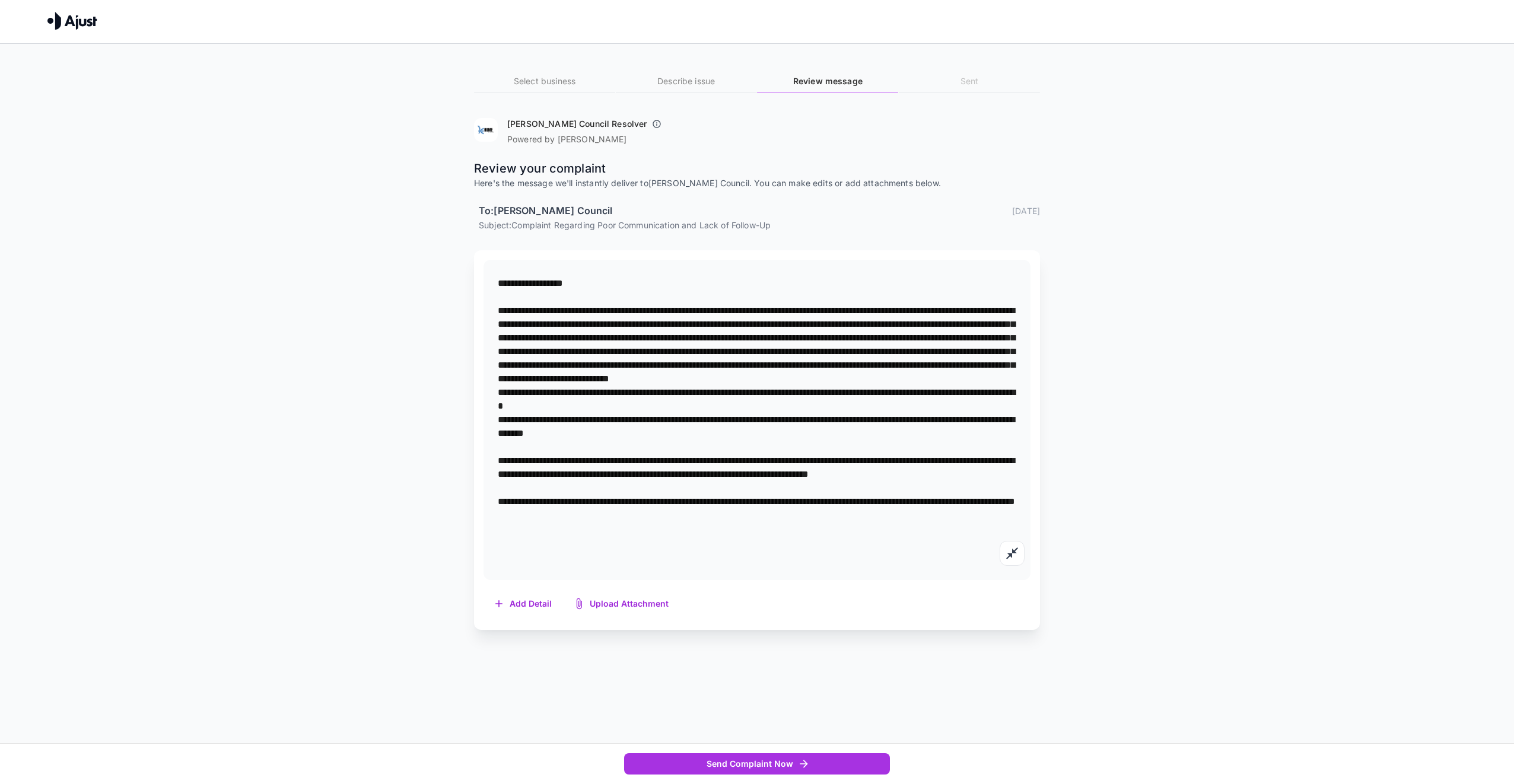
drag, startPoint x: 1035, startPoint y: 495, endPoint x: 1016, endPoint y: 481, distance: 23.6
click at [1033, 493] on div "* Add Detail Upload Attachment" at bounding box center [756, 440] width 566 height 380
click at [745, 476] on textarea at bounding box center [757, 419] width 519 height 287
drag, startPoint x: 856, startPoint y: 481, endPoint x: 950, endPoint y: 453, distance: 98.1
click at [856, 481] on textarea at bounding box center [757, 419] width 519 height 287
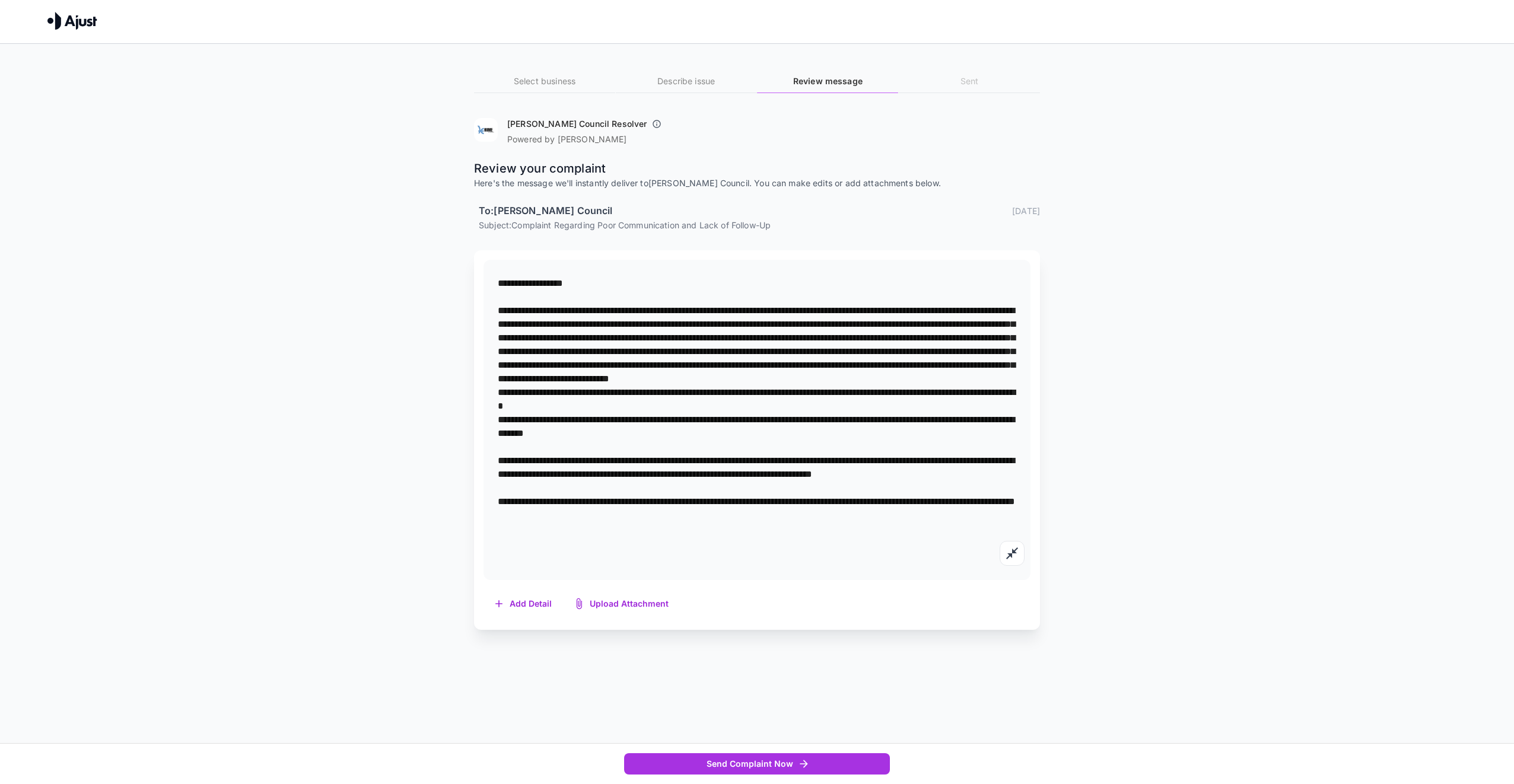
drag, startPoint x: 856, startPoint y: 468, endPoint x: 870, endPoint y: 473, distance: 14.9
click at [857, 468] on textarea at bounding box center [757, 419] width 519 height 287
click at [985, 544] on textarea at bounding box center [757, 419] width 519 height 287
drag, startPoint x: 889, startPoint y: 476, endPoint x: 902, endPoint y: 480, distance: 13.6
click at [889, 476] on textarea at bounding box center [757, 419] width 519 height 287
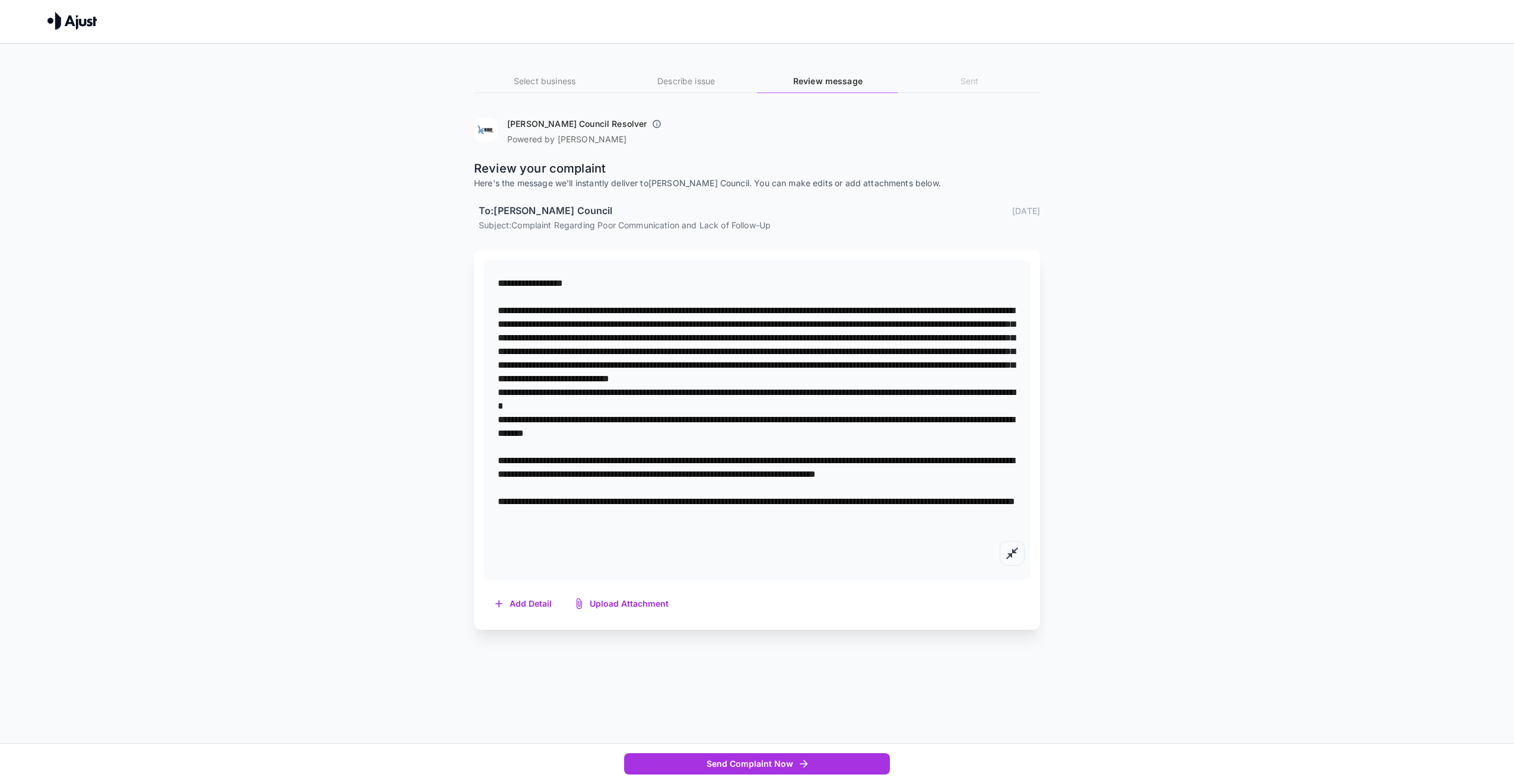
click at [1014, 552] on icon "button" at bounding box center [1012, 553] width 12 height 12
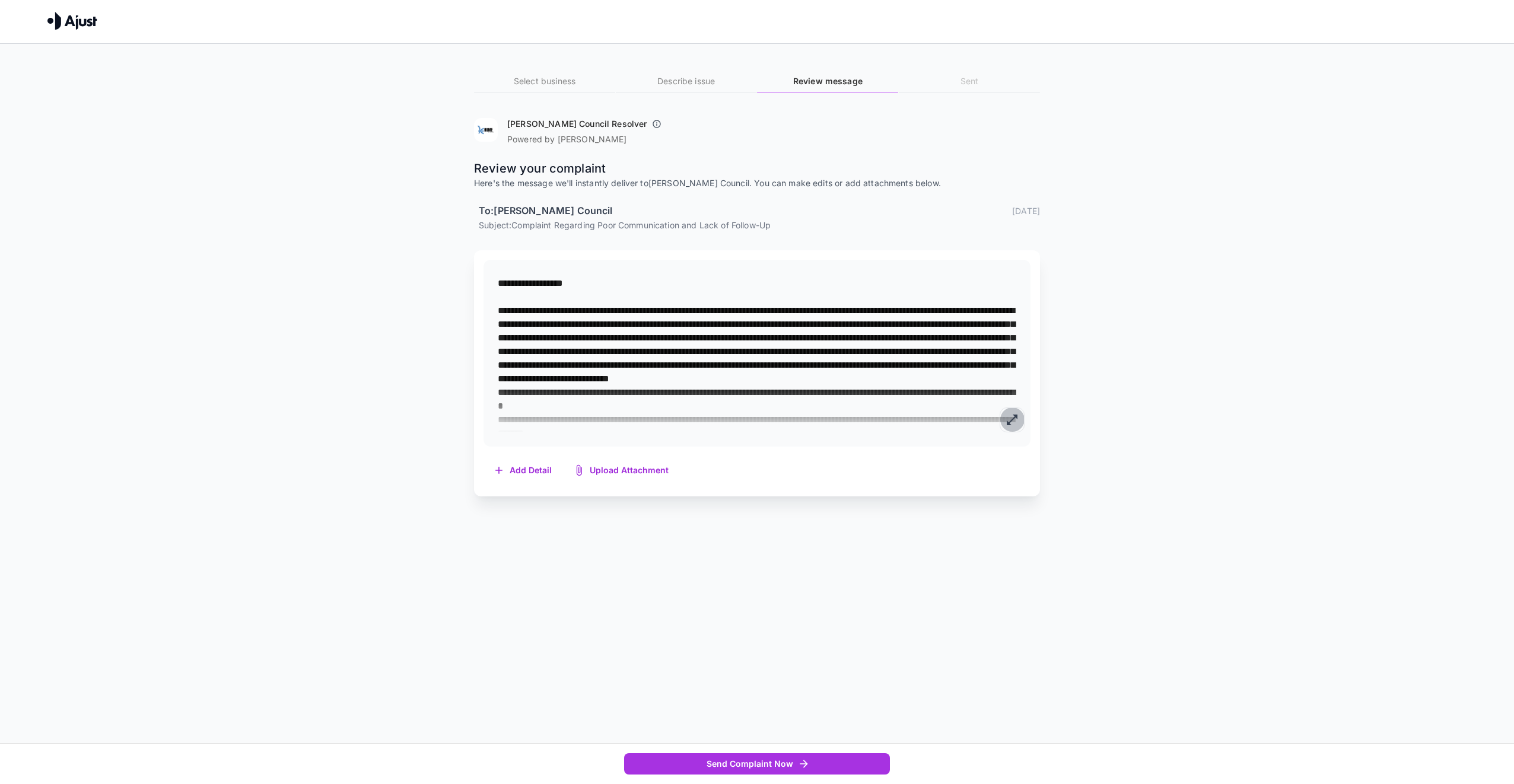
click at [1016, 422] on icon "button" at bounding box center [1012, 420] width 14 height 14
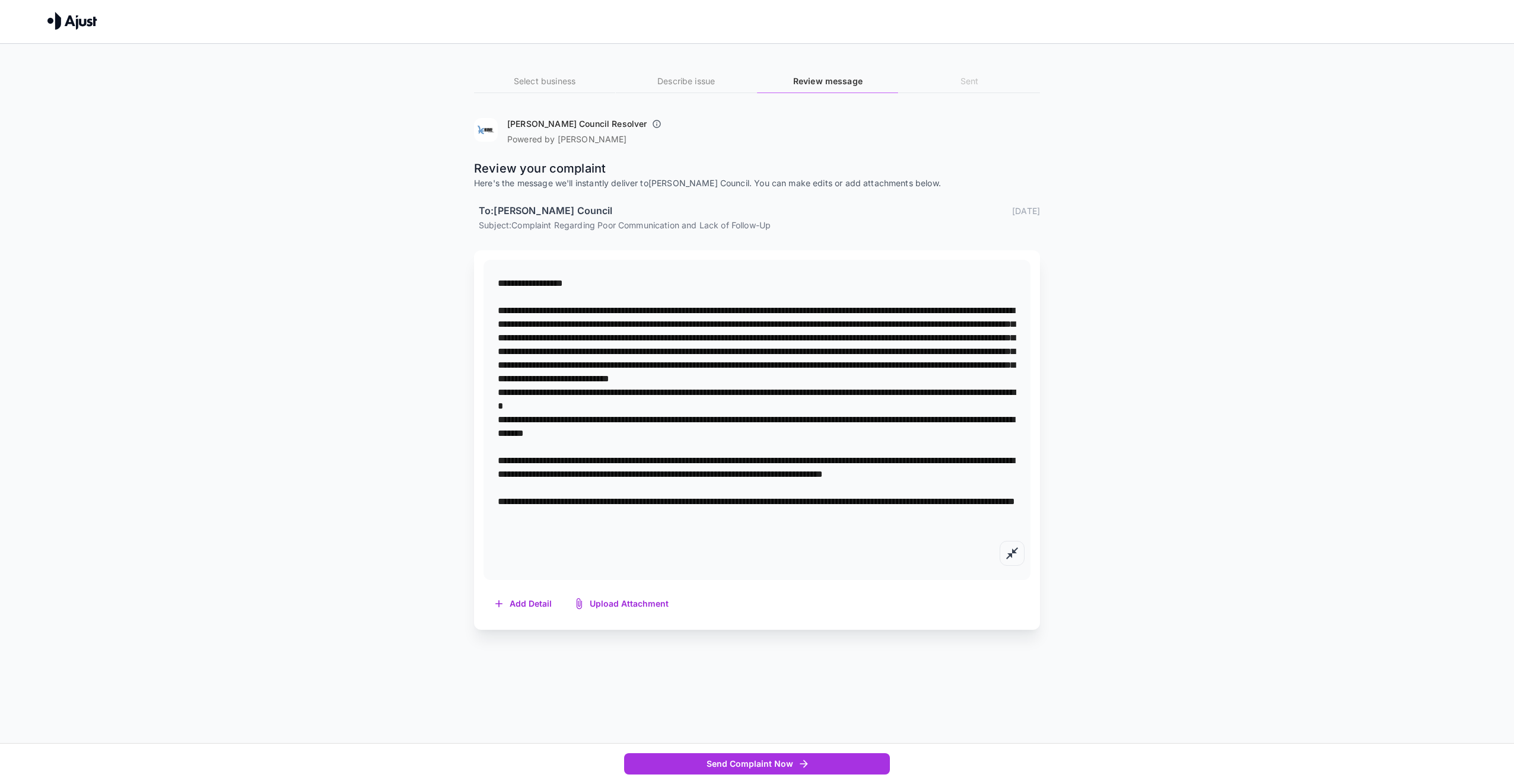
click at [500, 493] on textarea at bounding box center [757, 419] width 519 height 287
drag, startPoint x: 507, startPoint y: 489, endPoint x: 529, endPoint y: 489, distance: 22.0
click at [529, 489] on textarea at bounding box center [757, 419] width 519 height 287
drag, startPoint x: 1010, startPoint y: 477, endPoint x: 1148, endPoint y: 486, distance: 138.3
click at [1017, 477] on div "*" at bounding box center [757, 413] width 547 height 307
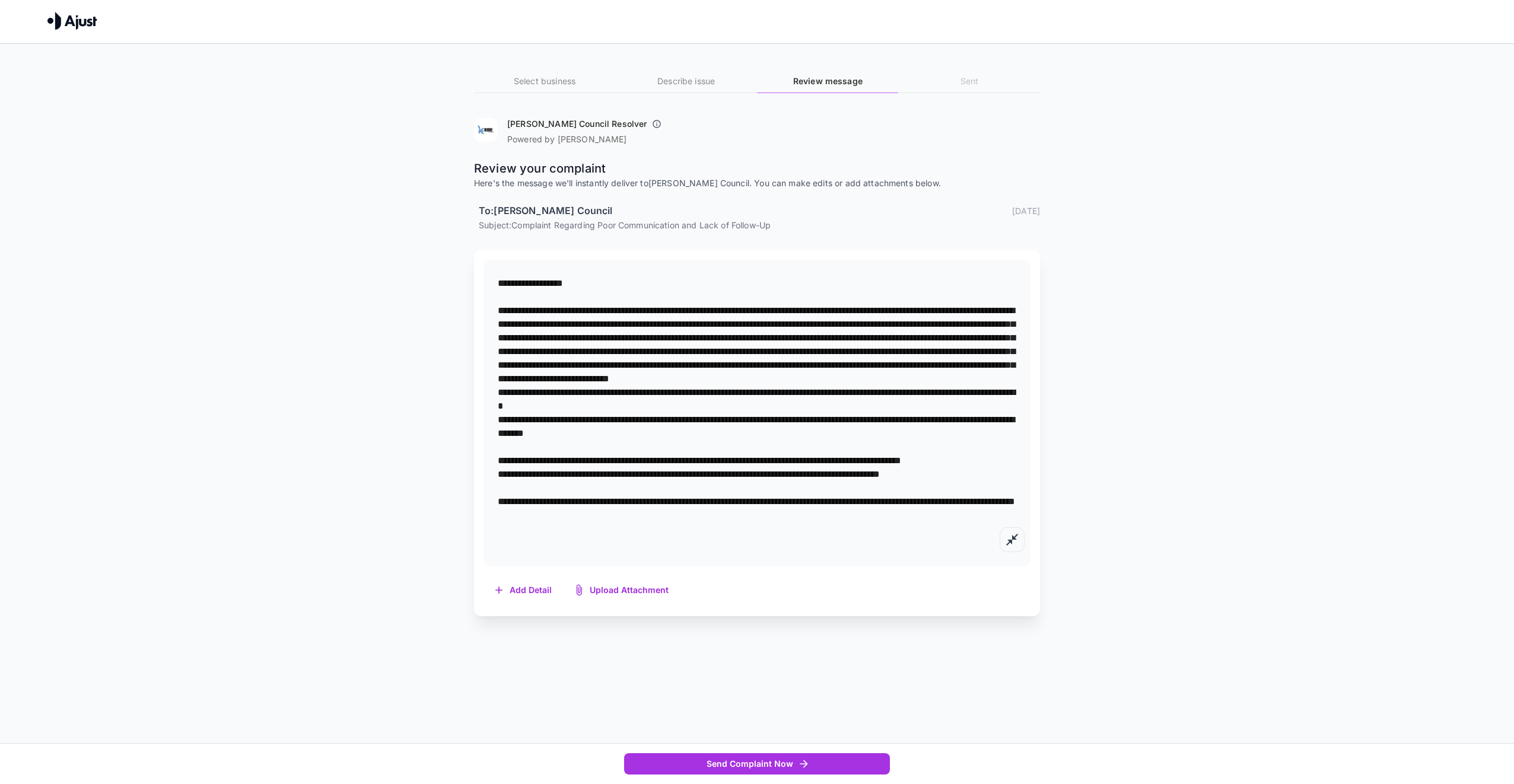
click at [790, 494] on textarea at bounding box center [757, 412] width 519 height 273
click at [933, 325] on textarea at bounding box center [757, 412] width 519 height 273
drag, startPoint x: 754, startPoint y: 370, endPoint x: 771, endPoint y: 368, distance: 17.1
click at [754, 368] on textarea at bounding box center [757, 412] width 519 height 273
click at [848, 391] on textarea at bounding box center [757, 412] width 519 height 273
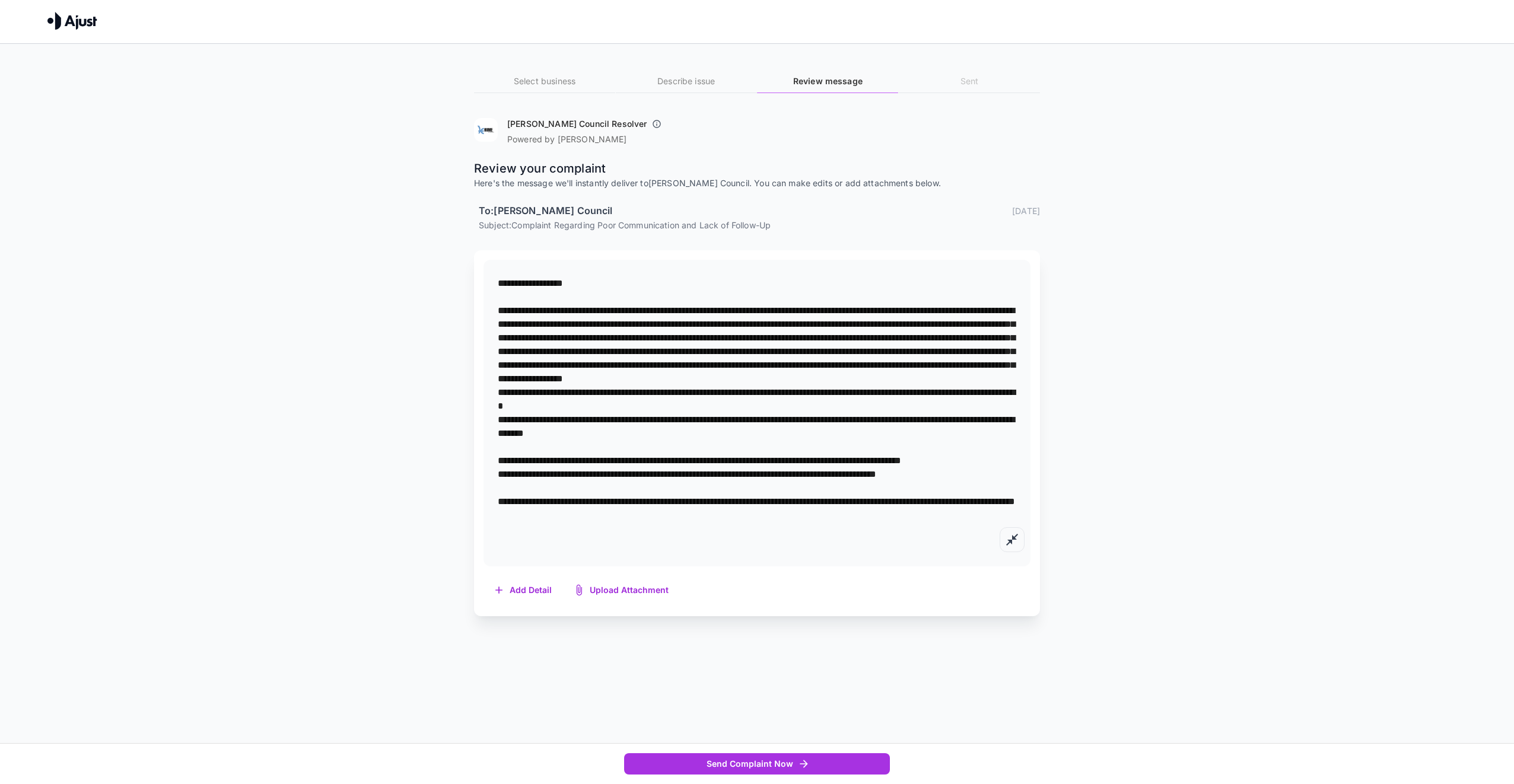
drag, startPoint x: 502, startPoint y: 410, endPoint x: 526, endPoint y: 400, distance: 26.0
click at [503, 410] on textarea at bounding box center [757, 412] width 519 height 273
click at [534, 416] on textarea at bounding box center [757, 412] width 519 height 273
click at [512, 439] on textarea at bounding box center [757, 412] width 519 height 273
drag, startPoint x: 502, startPoint y: 431, endPoint x: 622, endPoint y: 438, distance: 120.2
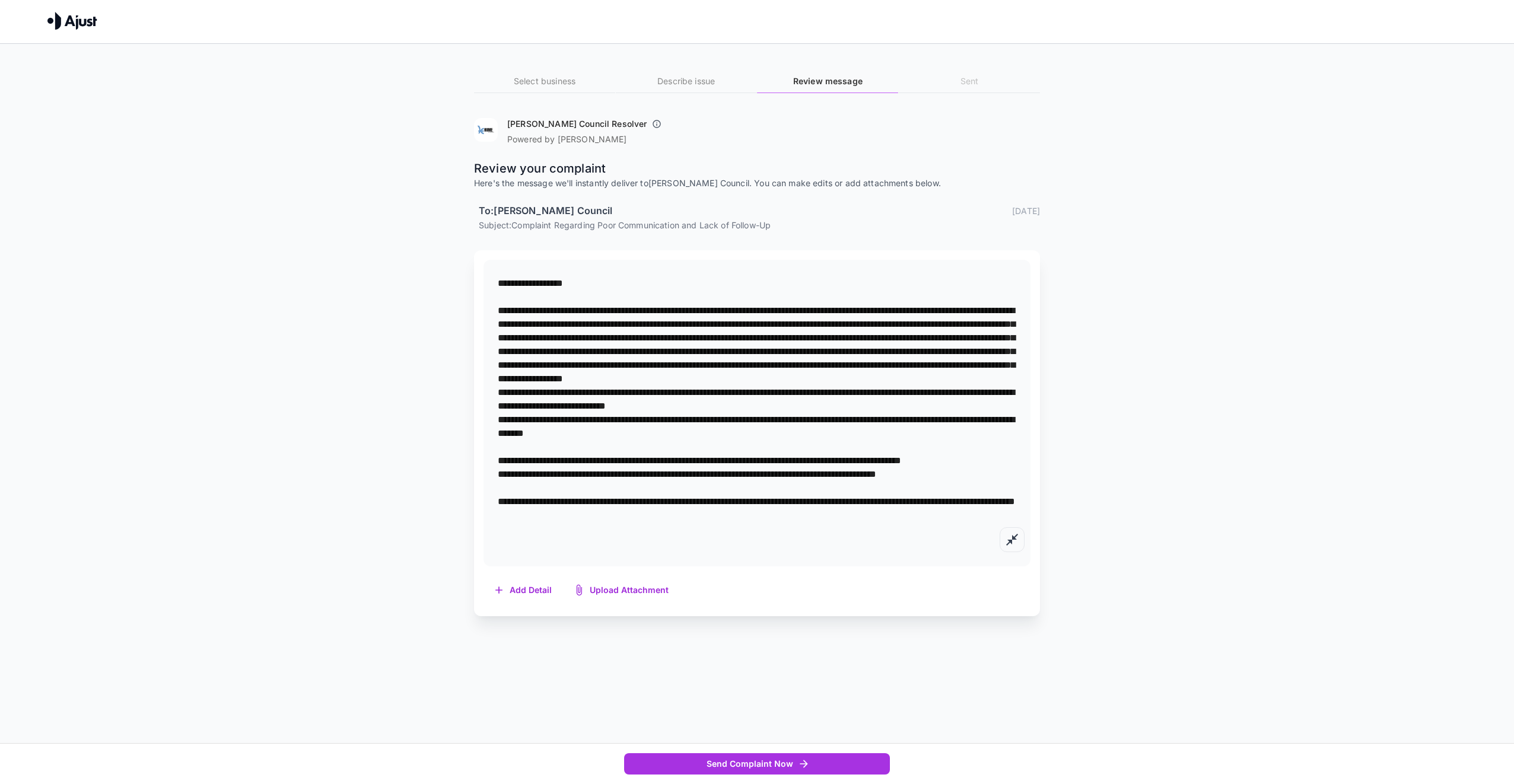
click at [502, 431] on textarea at bounding box center [757, 412] width 519 height 273
click at [530, 551] on div "*" at bounding box center [757, 413] width 519 height 278
click at [662, 535] on textarea at bounding box center [757, 412] width 519 height 273
click at [747, 558] on textarea at bounding box center [757, 419] width 519 height 287
type textarea "**********"
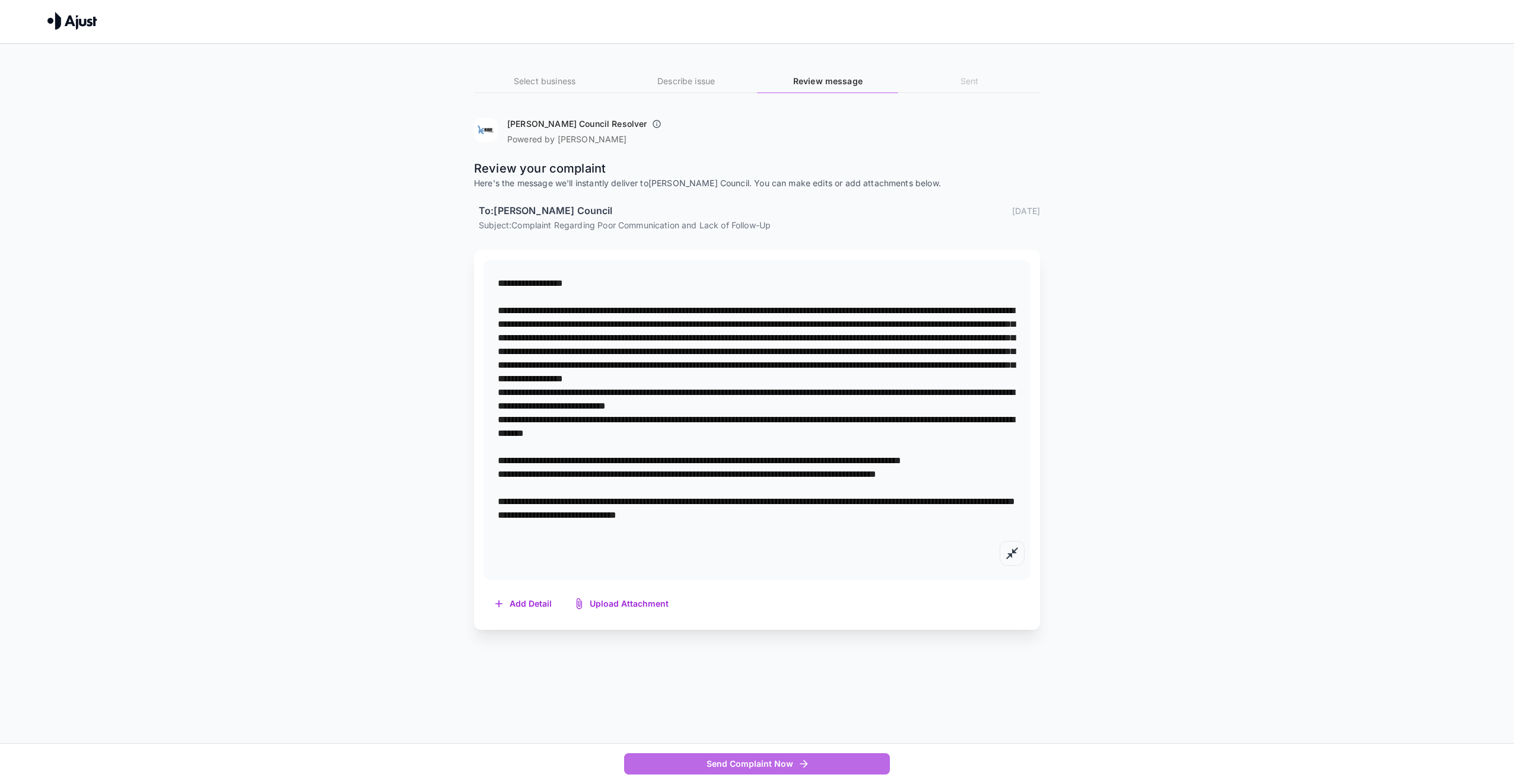
click at [808, 768] on icon "button" at bounding box center [803, 764] width 12 height 12
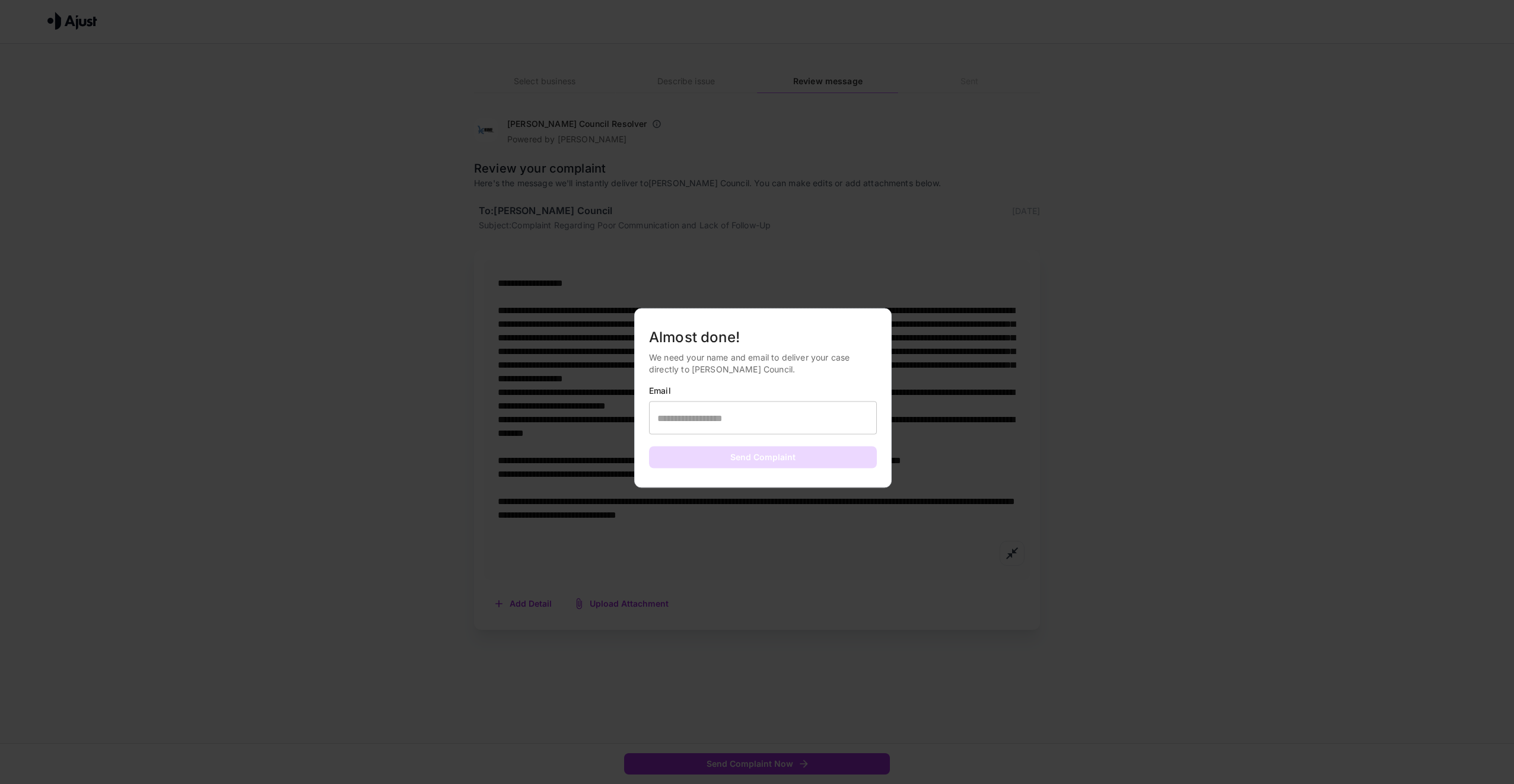
click at [724, 427] on input "text" at bounding box center [762, 418] width 228 height 33
type input "**********"
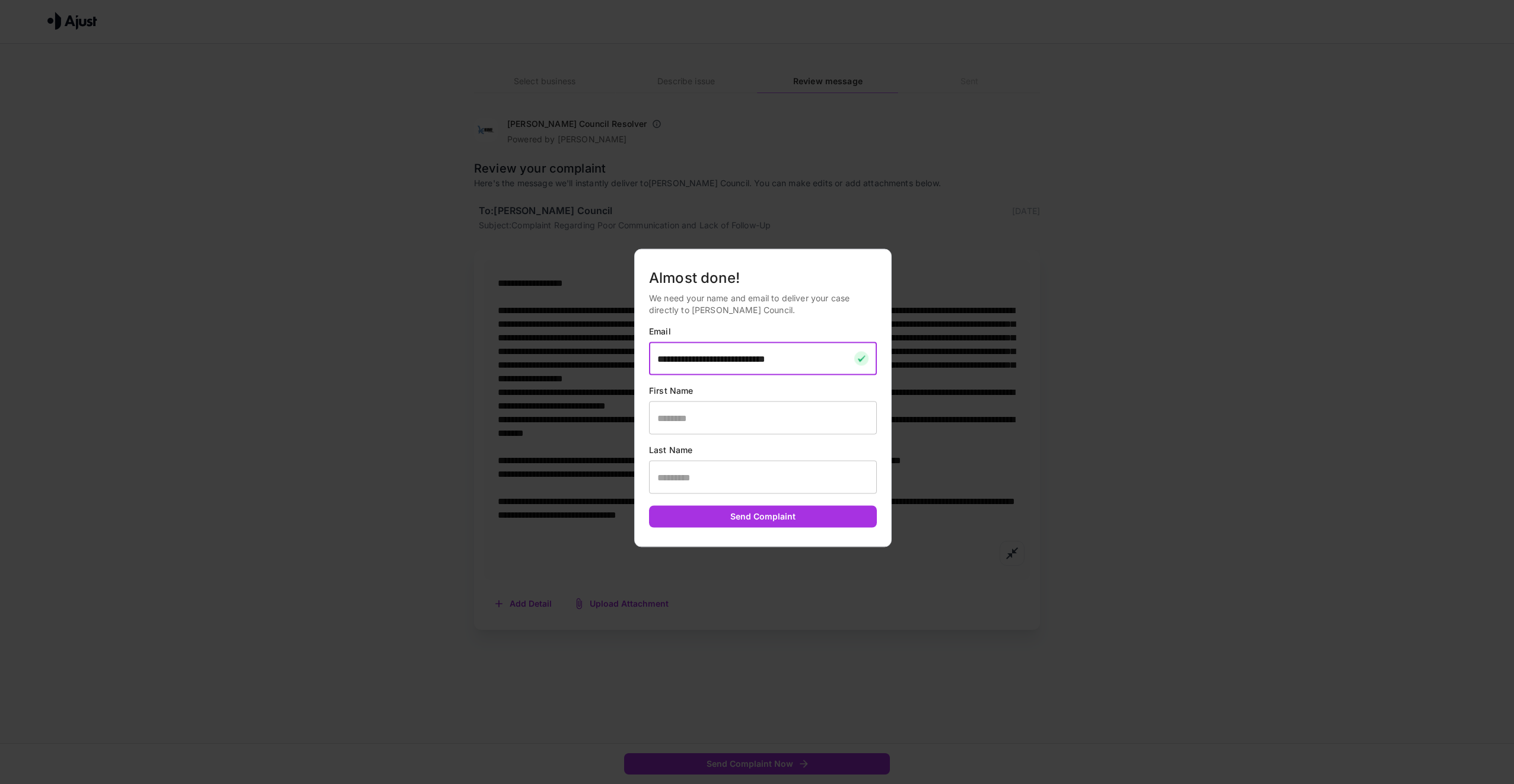
click at [697, 420] on input "text" at bounding box center [762, 418] width 228 height 33
type input "****"
type input "**********"
click at [664, 416] on input "****" at bounding box center [749, 418] width 201 height 33
type input "*******"
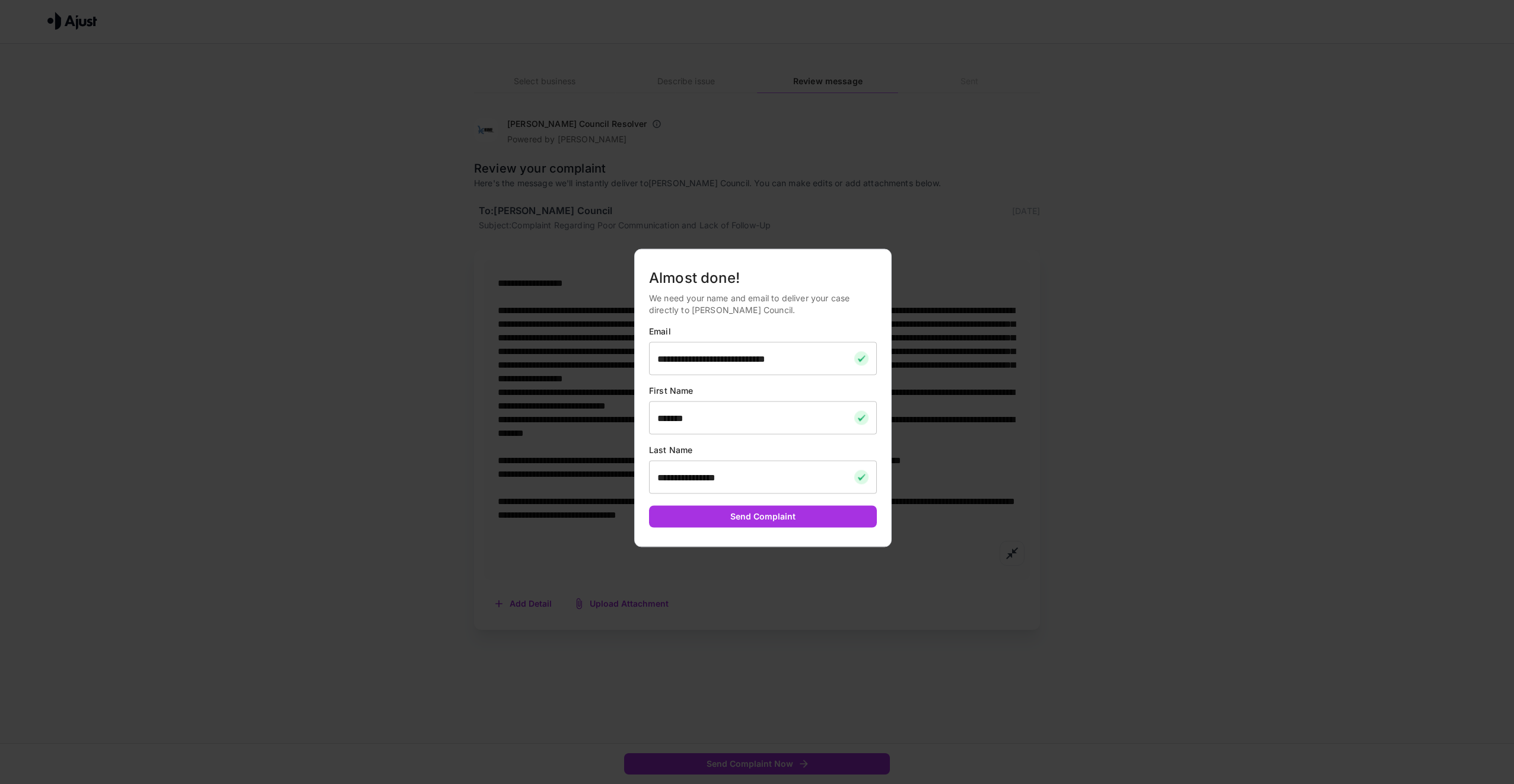
click at [957, 532] on div at bounding box center [757, 392] width 1514 height 784
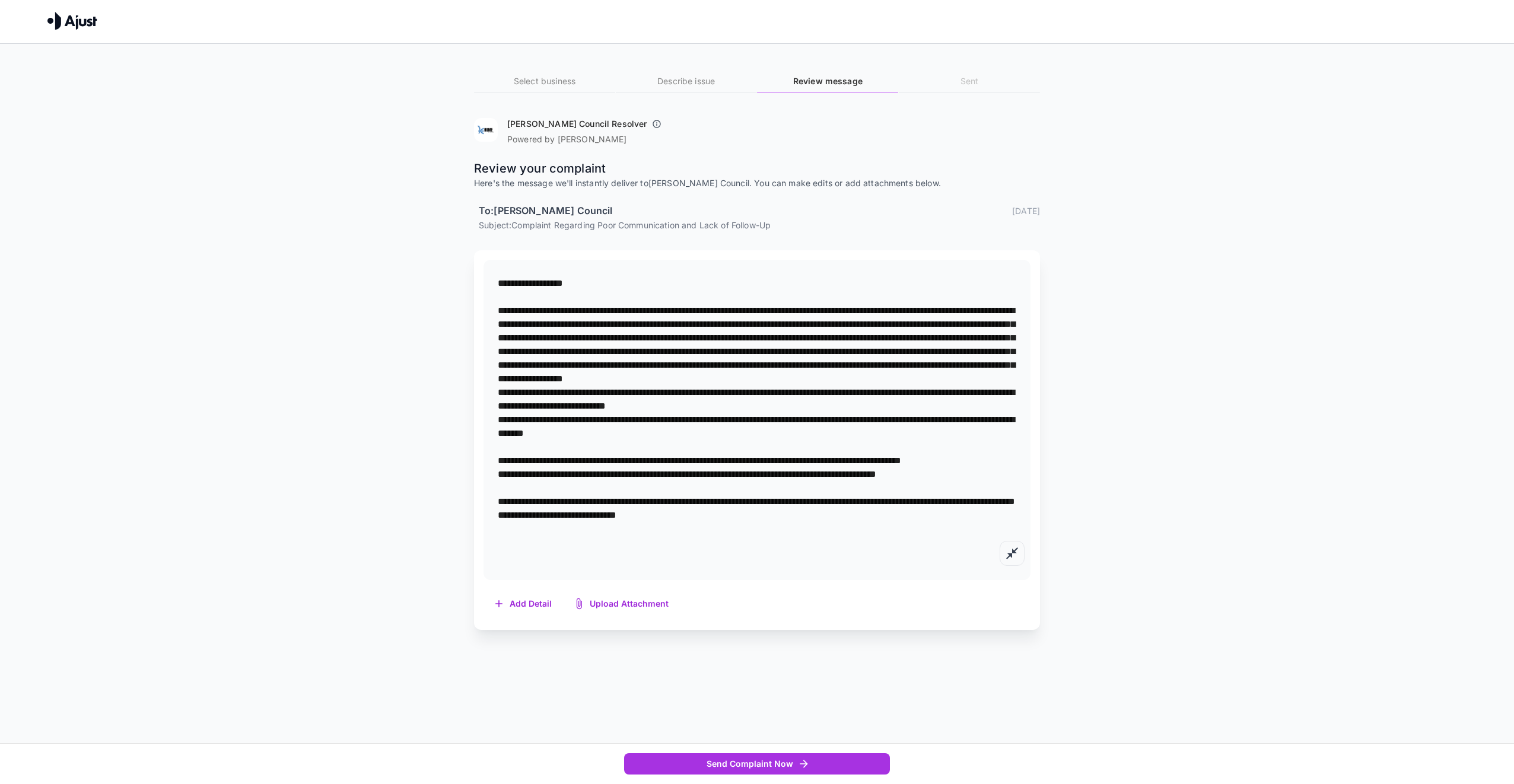
drag, startPoint x: 500, startPoint y: 543, endPoint x: 635, endPoint y: 549, distance: 135.1
click at [635, 549] on textarea at bounding box center [757, 419] width 519 height 287
type textarea "**********"
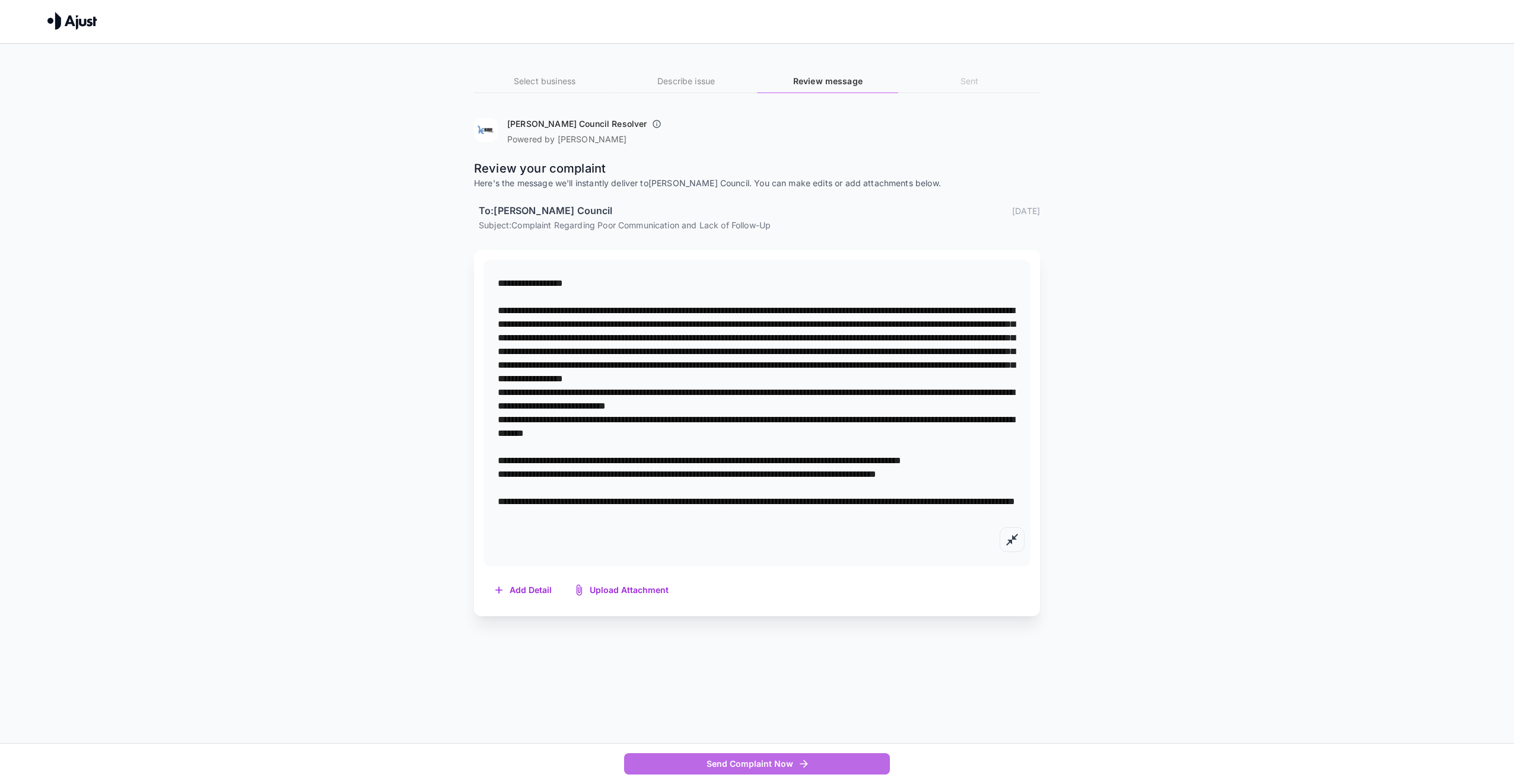
click at [796, 760] on button "Send Complaint Now" at bounding box center [757, 764] width 265 height 22
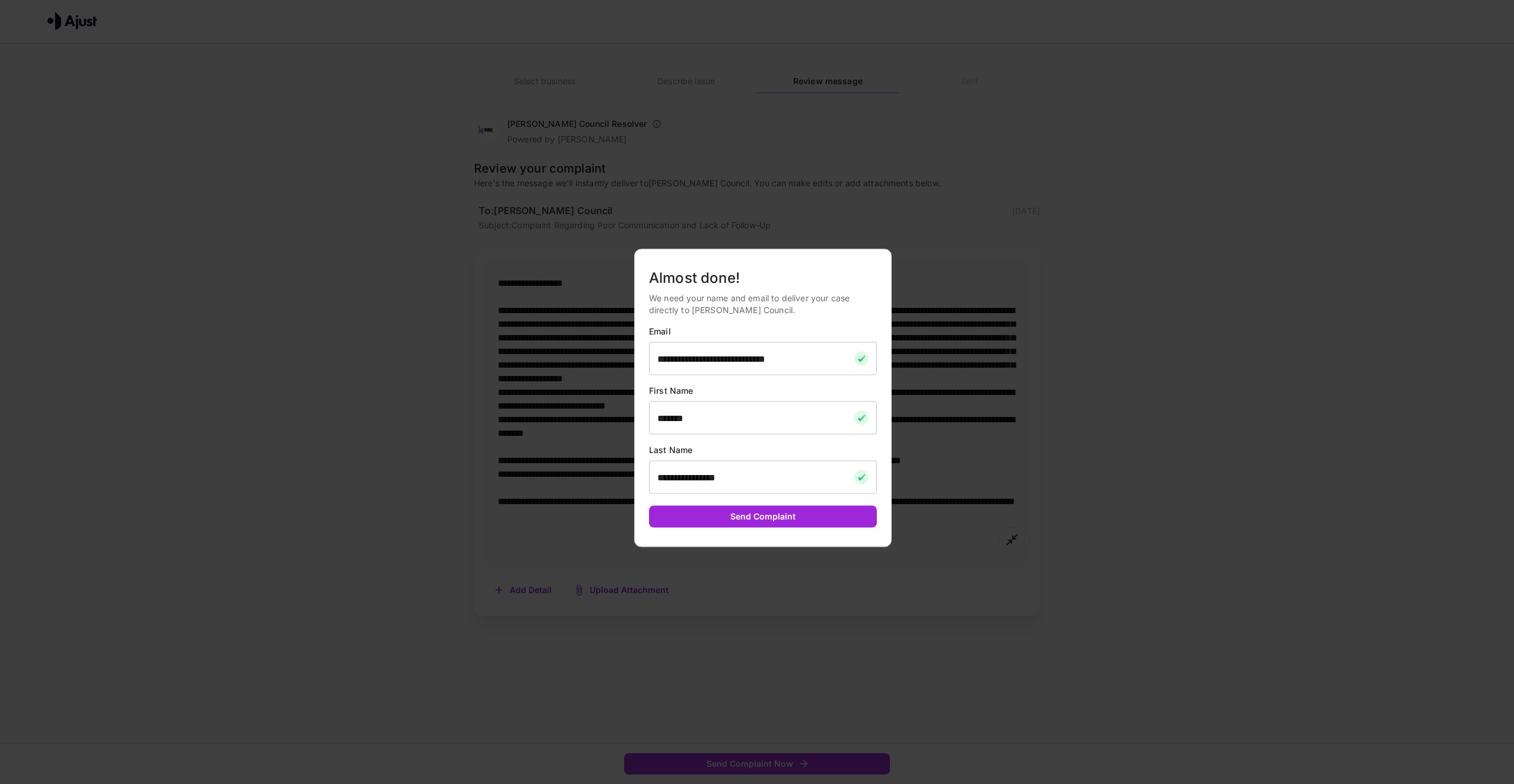
click at [764, 519] on button "Send Complaint" at bounding box center [762, 517] width 228 height 22
